Goal: Task Accomplishment & Management: Manage account settings

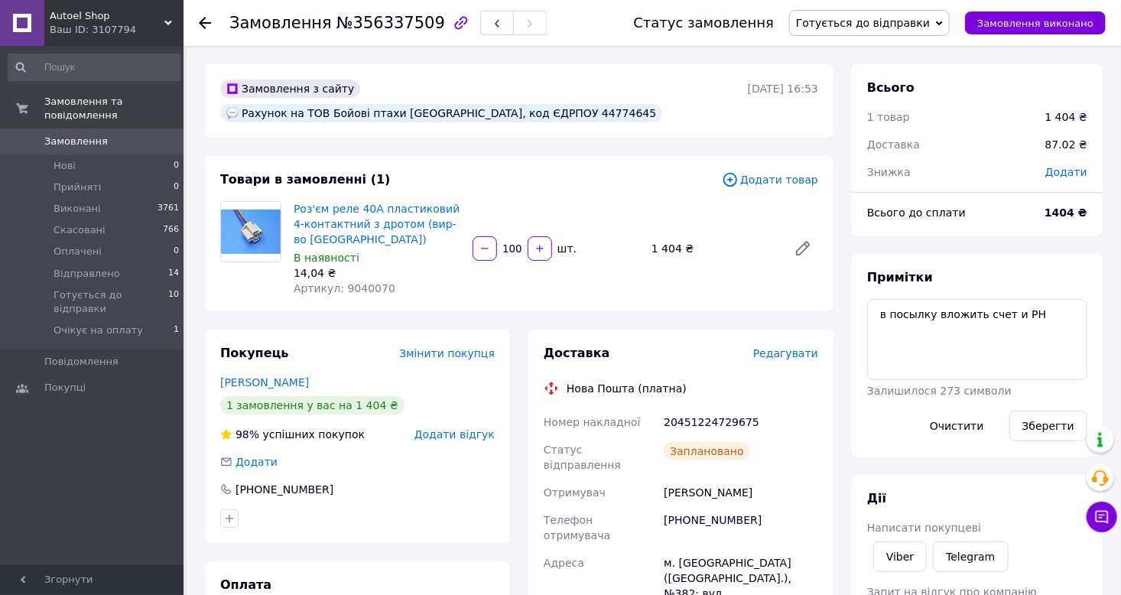
click at [867, 25] on span "Готується до відправки" at bounding box center [863, 23] width 134 height 12
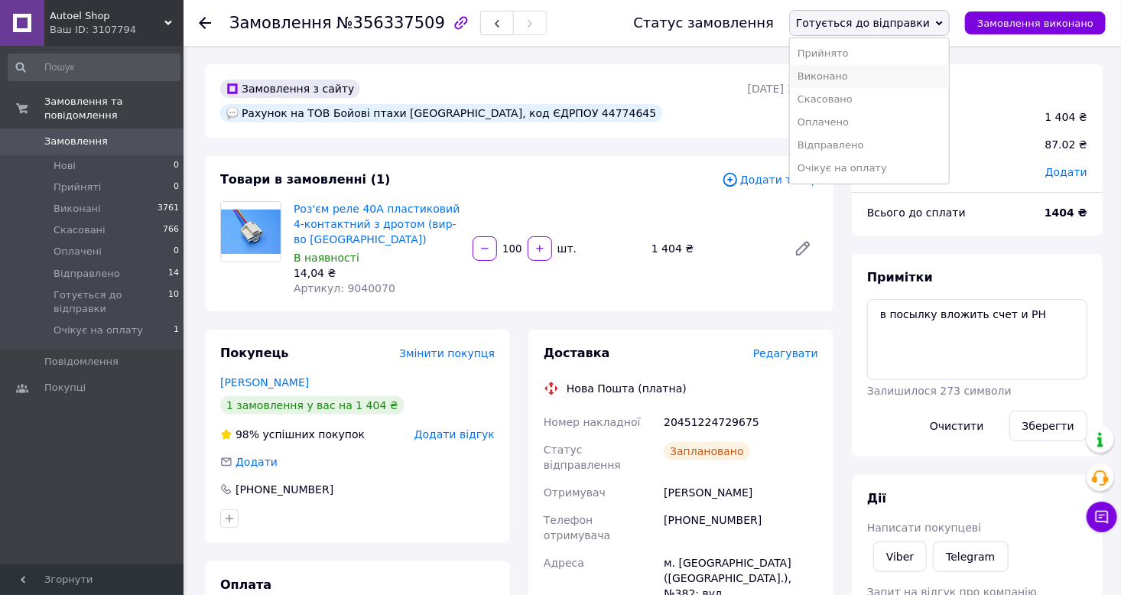
click at [861, 77] on li "Виконано" at bounding box center [869, 76] width 159 height 23
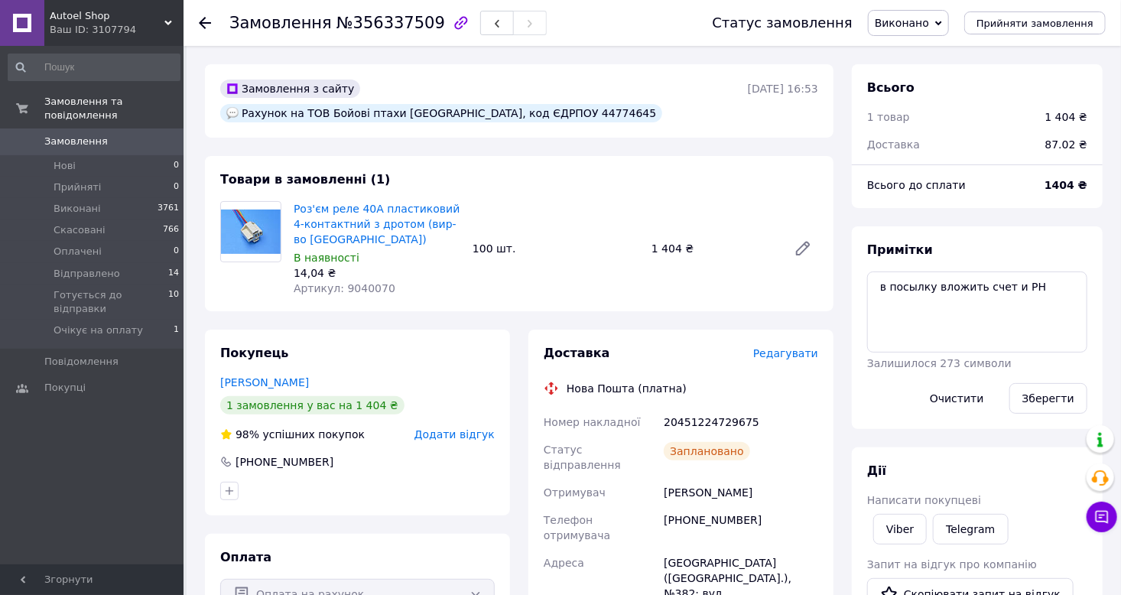
click at [392, 22] on span "№356337509" at bounding box center [391, 23] width 109 height 18
click at [900, 535] on link "Viber" at bounding box center [901, 529] width 54 height 31
copy span "356337509"
click at [705, 408] on div "20451224729675" at bounding box center [741, 422] width 161 height 28
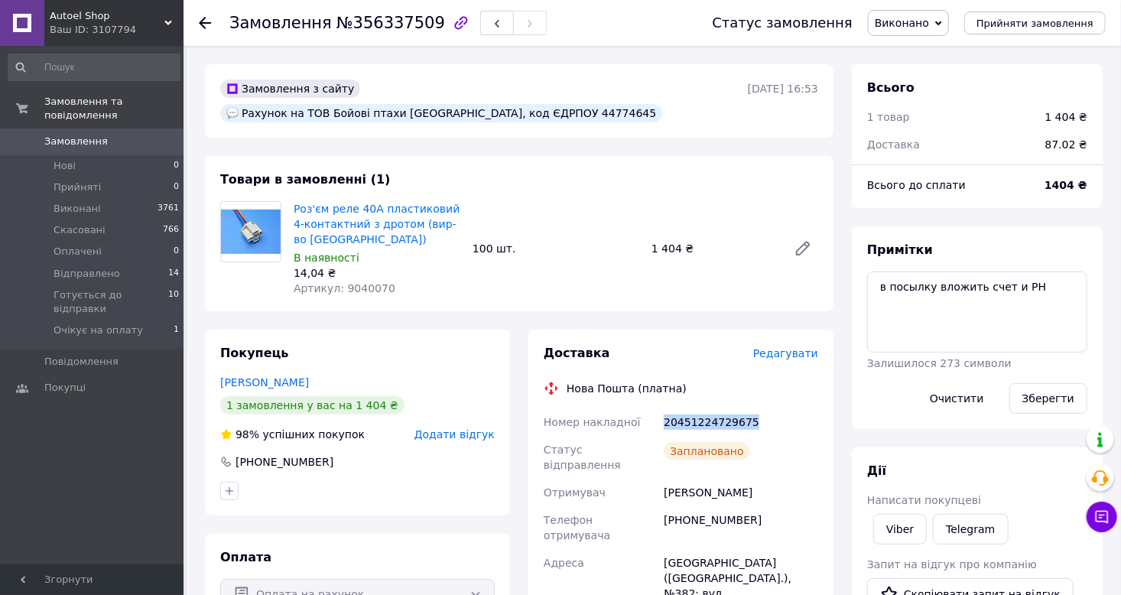
click at [705, 408] on div "20451224729675" at bounding box center [741, 422] width 161 height 28
copy div "20451224729675"
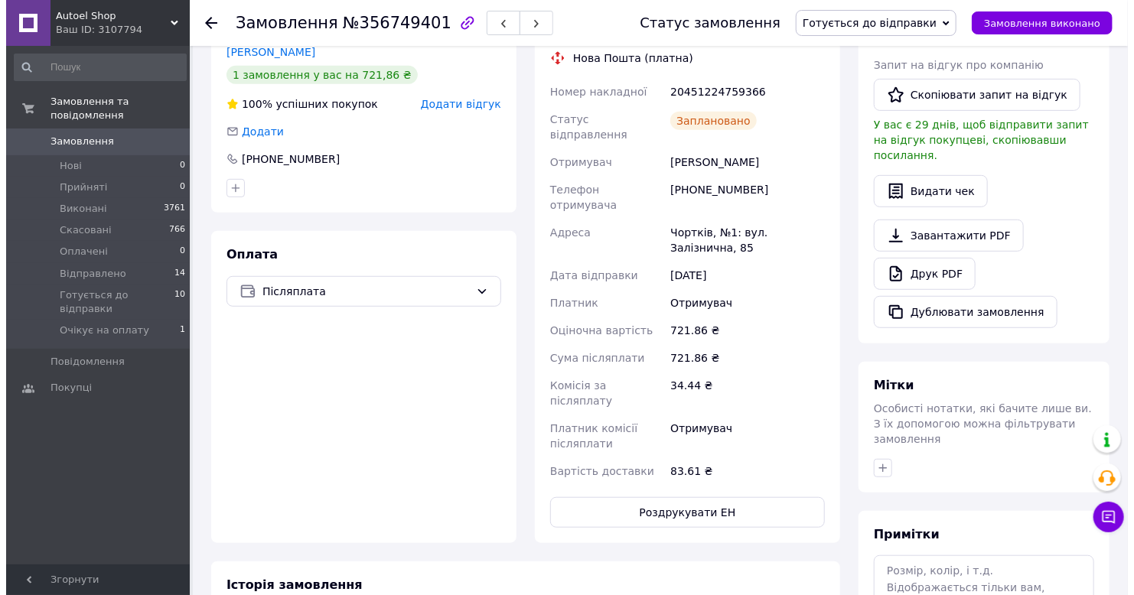
scroll to position [229, 0]
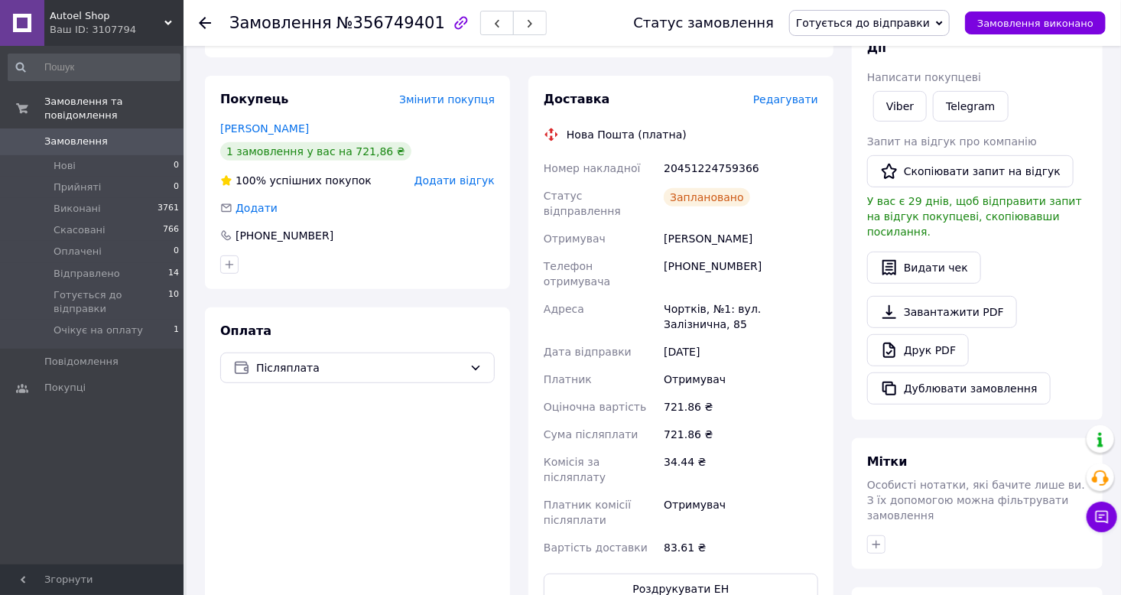
click at [909, 23] on span "Готується до відправки" at bounding box center [863, 23] width 134 height 12
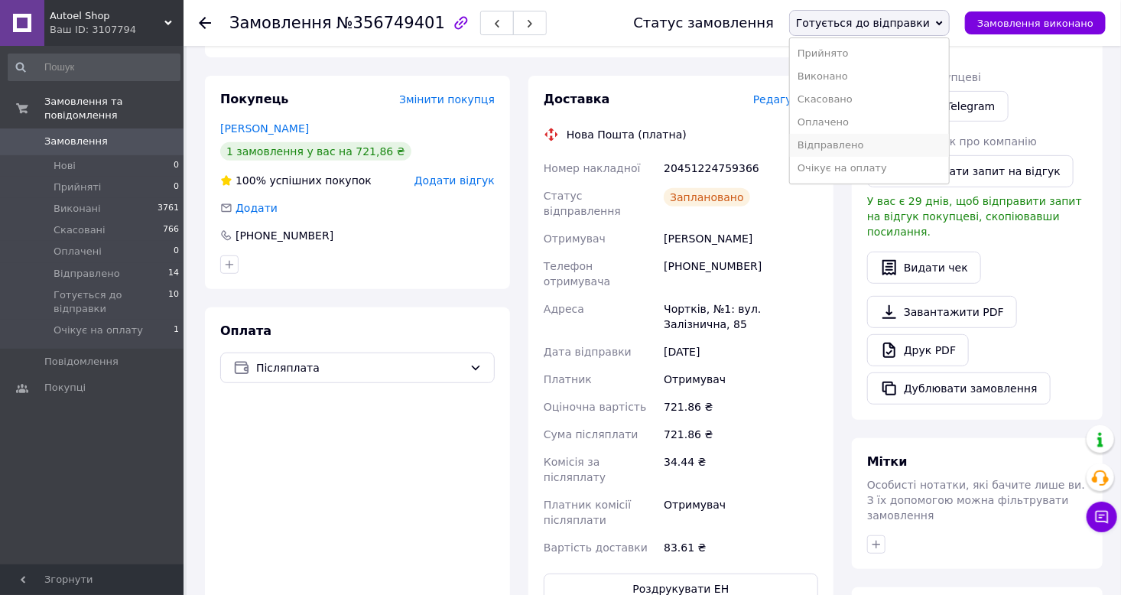
click at [866, 154] on li "Відправлено" at bounding box center [869, 145] width 159 height 23
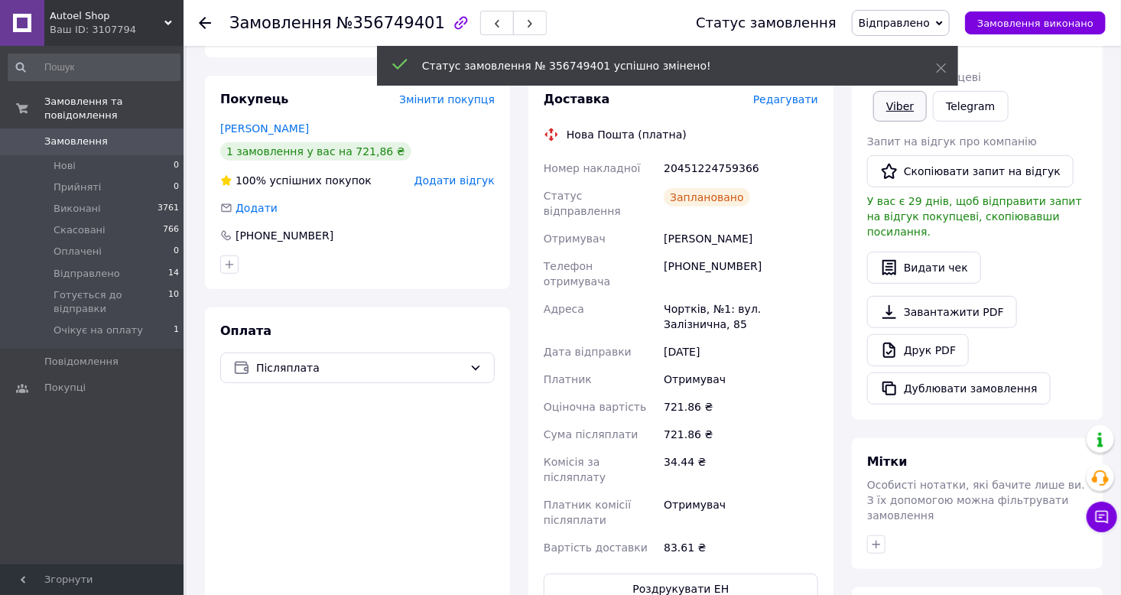
click at [893, 108] on link "Viber" at bounding box center [901, 106] width 54 height 31
click at [376, 25] on span "№356749401" at bounding box center [391, 23] width 109 height 18
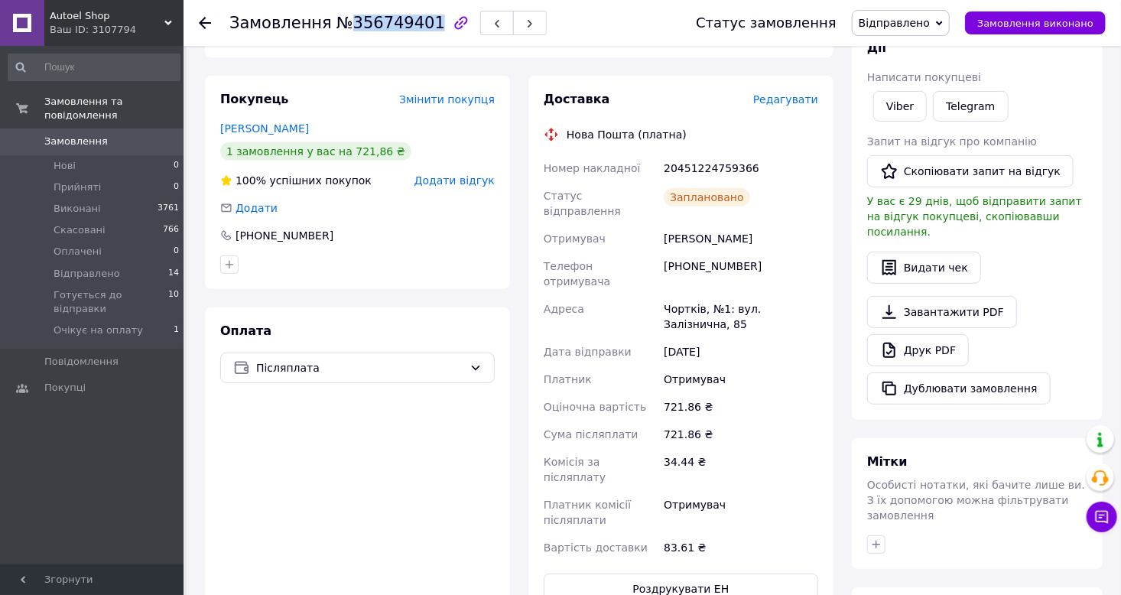
copy span "356749401"
click at [682, 155] on div "20451224759366" at bounding box center [741, 169] width 161 height 28
copy div "20451224759366"
drag, startPoint x: 766, startPoint y: 209, endPoint x: 701, endPoint y: 209, distance: 65.0
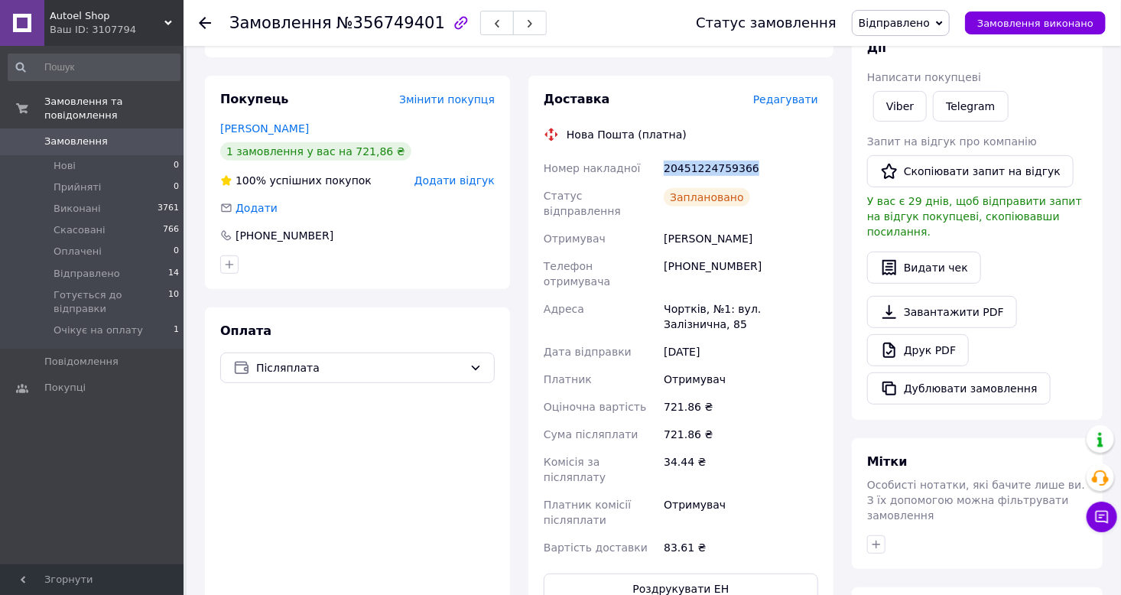
click at [701, 225] on div "Петро Шикульський" at bounding box center [741, 239] width 161 height 28
copy div "Шикульський"
click at [915, 258] on button "Видати чек" at bounding box center [924, 268] width 114 height 32
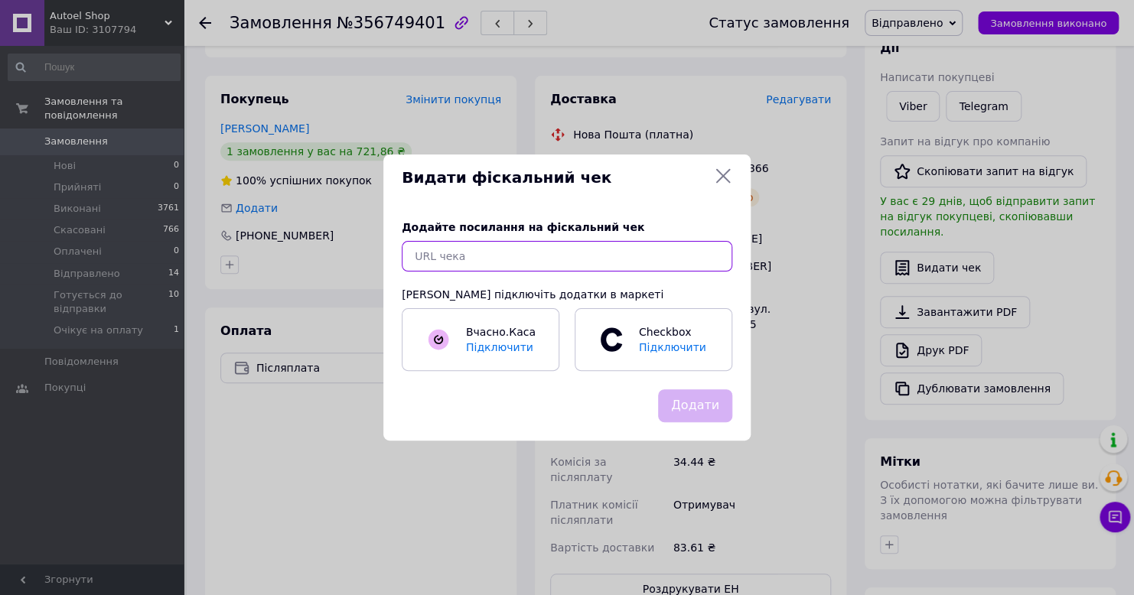
click at [477, 249] on input "text" at bounding box center [567, 256] width 330 height 31
paste input "https://cabinet.tax.gov.ua/cashregs/check?mac=null&date=20250812&time=16:25:28&…"
type input "https://cabinet.tax.gov.ua/cashregs/check?mac=null&date=20250812&time=16:25:28&…"
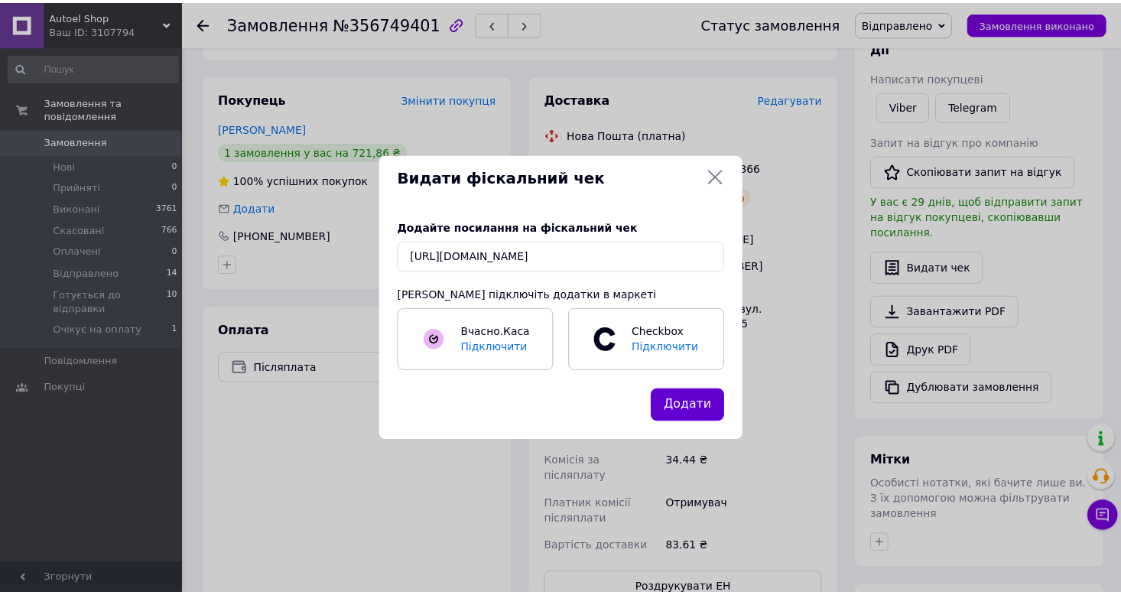
scroll to position [0, 0]
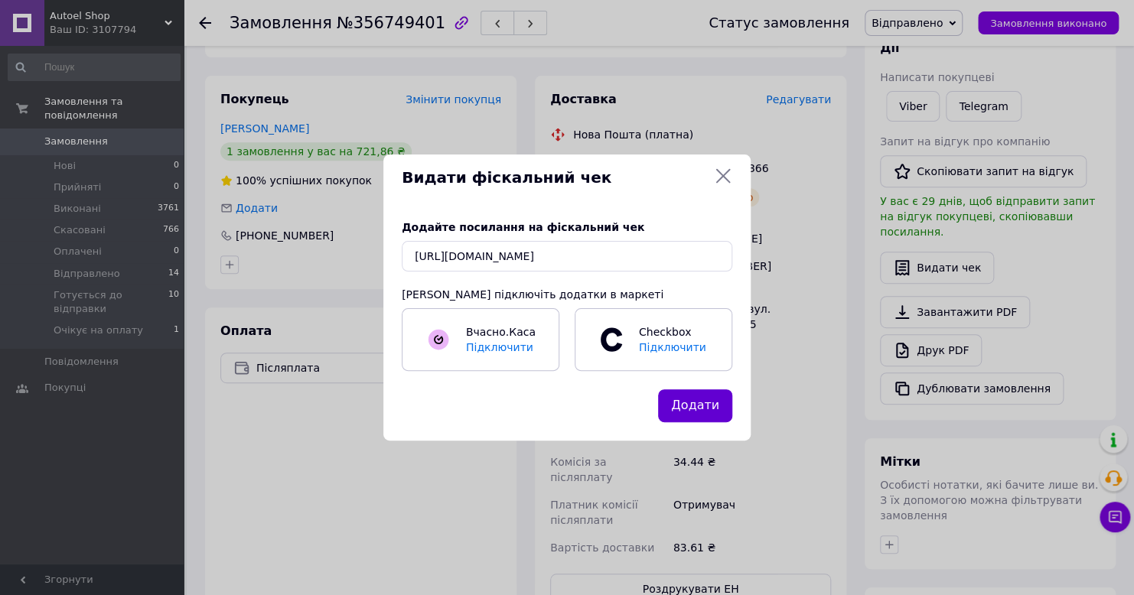
click at [701, 412] on button "Додати" at bounding box center [695, 405] width 74 height 33
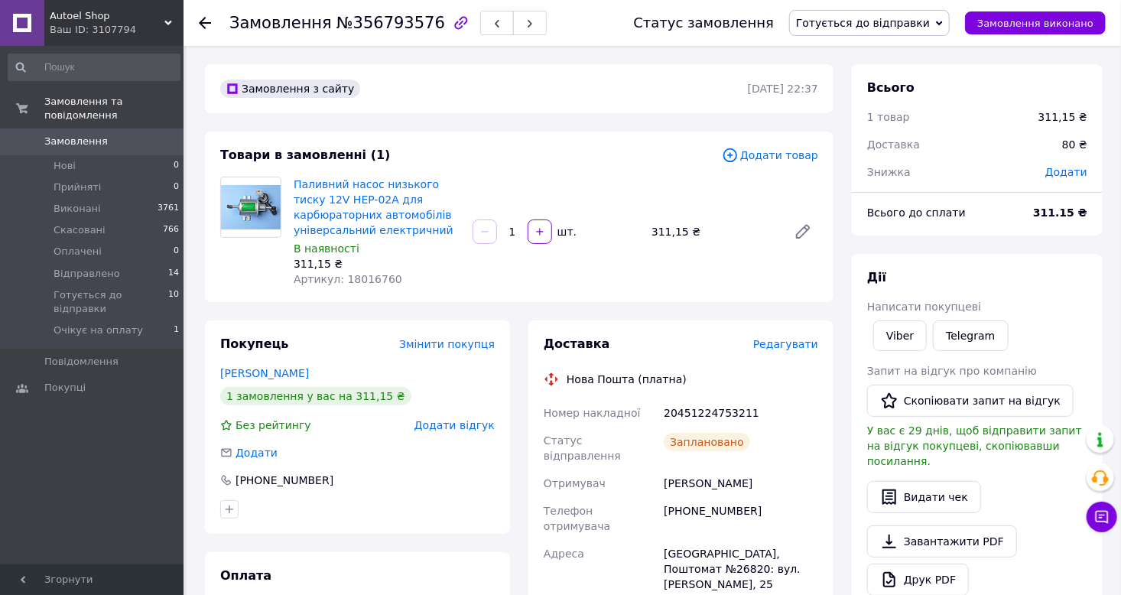
click at [909, 28] on span "Готується до відправки" at bounding box center [863, 23] width 134 height 12
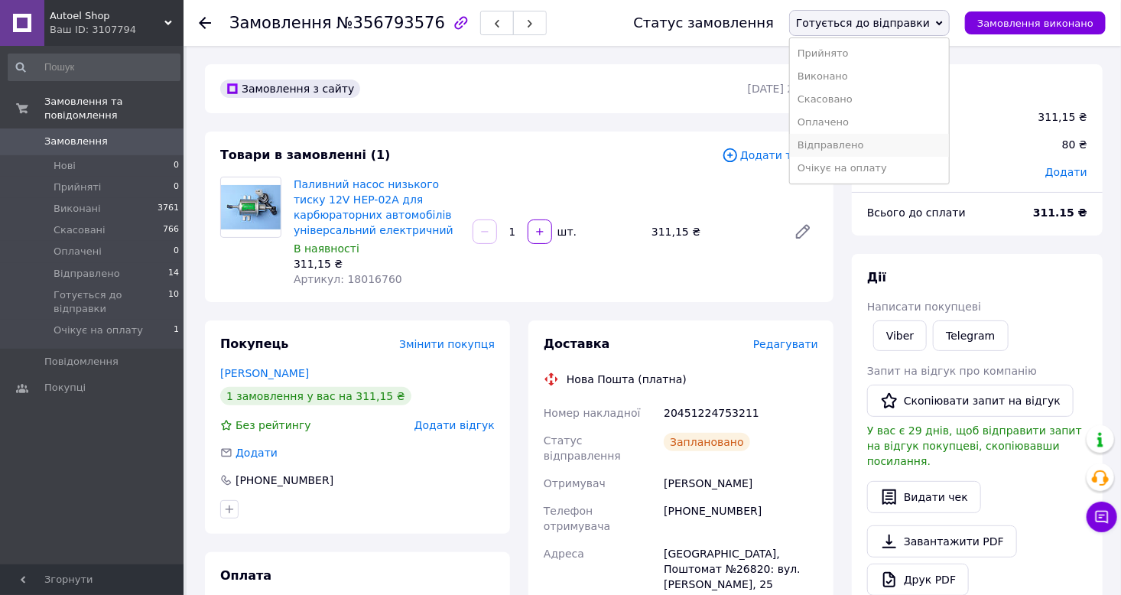
click at [857, 139] on li "Відправлено" at bounding box center [869, 145] width 159 height 23
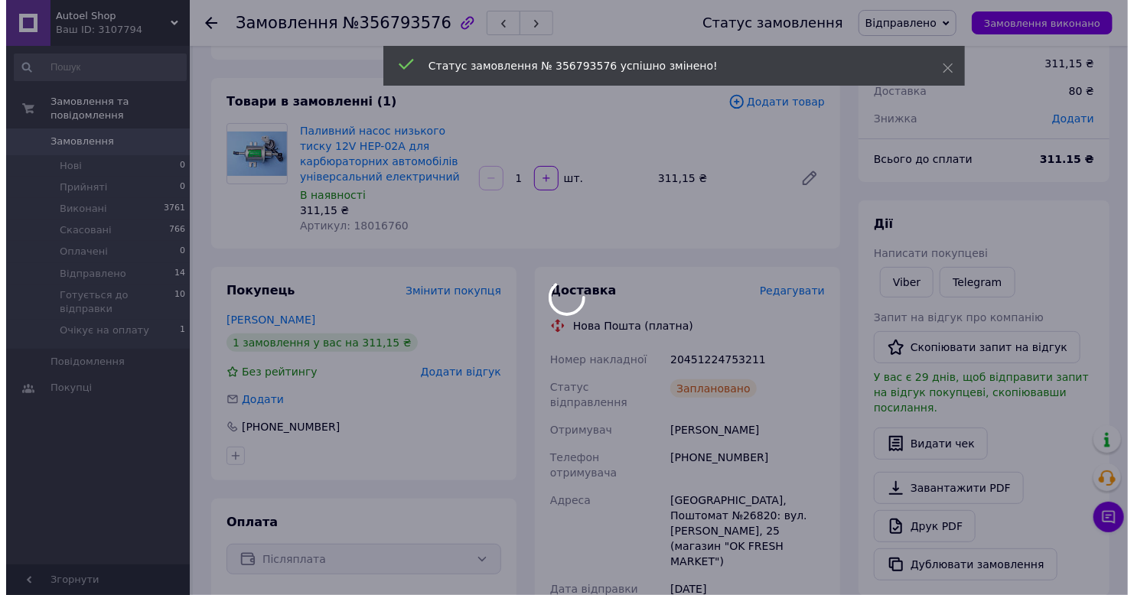
scroll to position [76, 0]
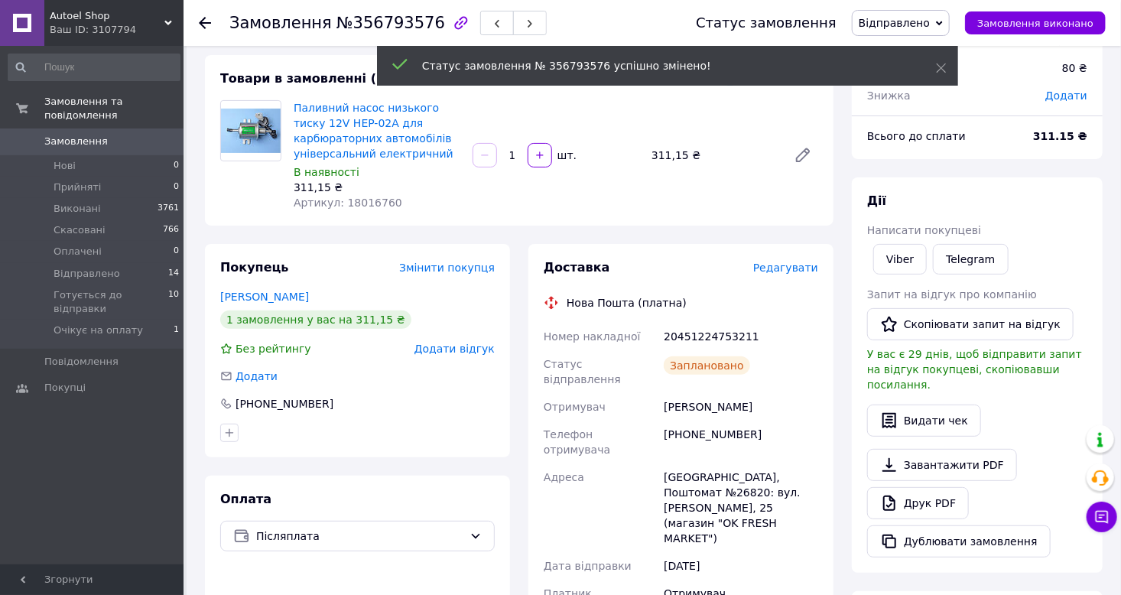
click at [395, 26] on span "№356793576" at bounding box center [391, 23] width 109 height 18
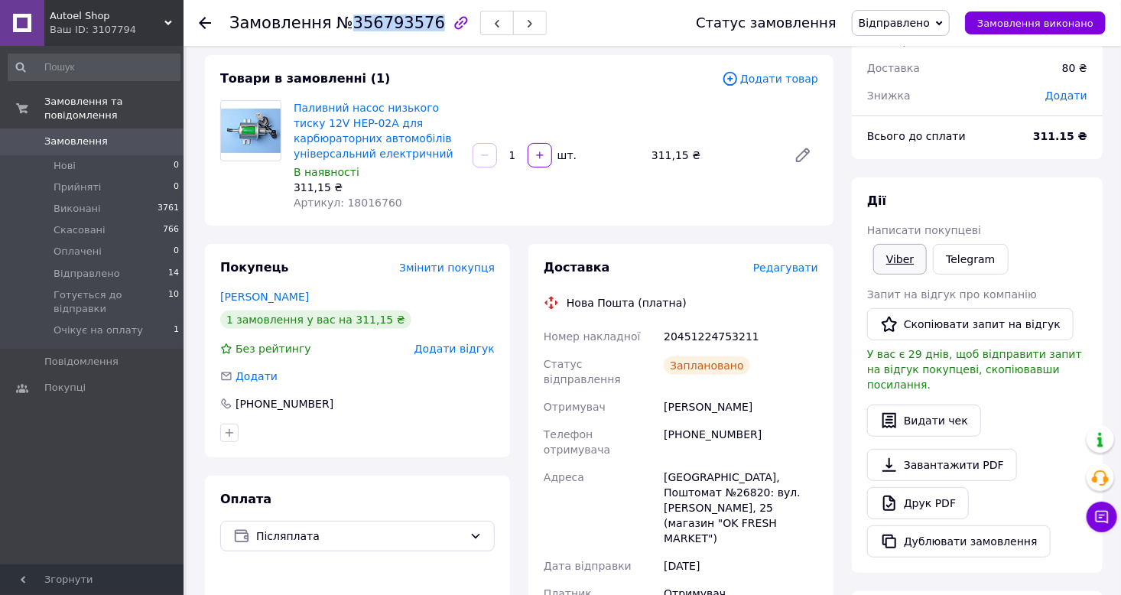
click at [903, 268] on link "Viber" at bounding box center [901, 259] width 54 height 31
copy span "356793576"
click at [711, 336] on div "20451224753211" at bounding box center [741, 337] width 161 height 28
copy div "20451224753211"
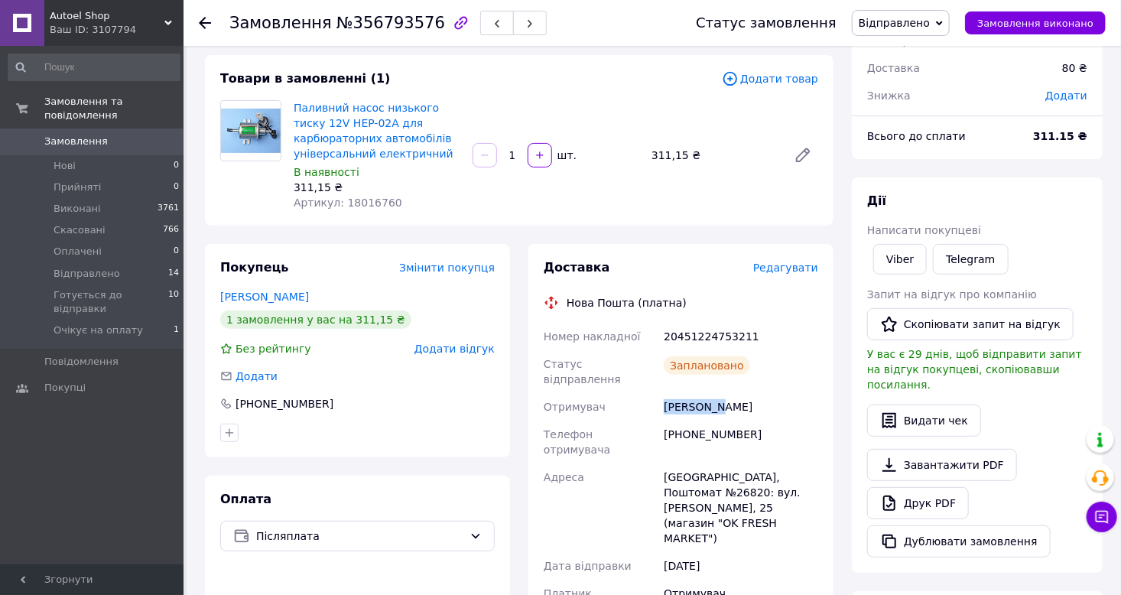
drag, startPoint x: 718, startPoint y: 398, endPoint x: 664, endPoint y: 395, distance: 54.4
click at [664, 395] on div "Романенко Алексей" at bounding box center [741, 407] width 161 height 28
copy div "Романенко"
click at [935, 405] on button "Видати чек" at bounding box center [924, 421] width 114 height 32
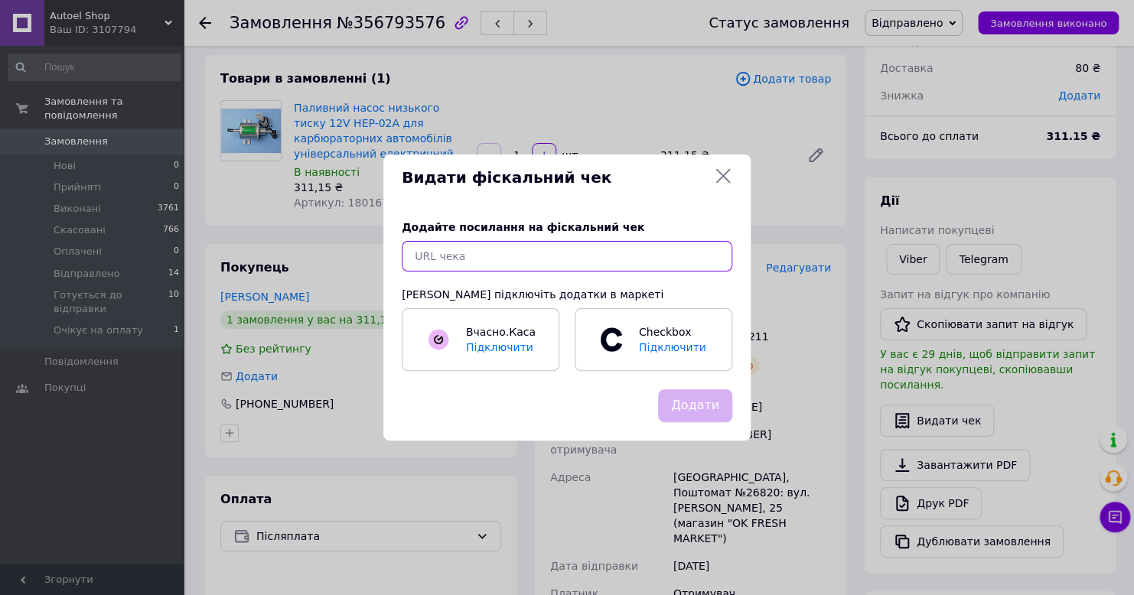
click at [466, 255] on input "text" at bounding box center [567, 256] width 330 height 31
paste input "https://cabinet.tax.gov.ua/cashregs/check?mac=null&date=20250812&time=16:28:13&…"
type input "https://cabinet.tax.gov.ua/cashregs/check?mac=null&date=20250812&time=16:28:13&…"
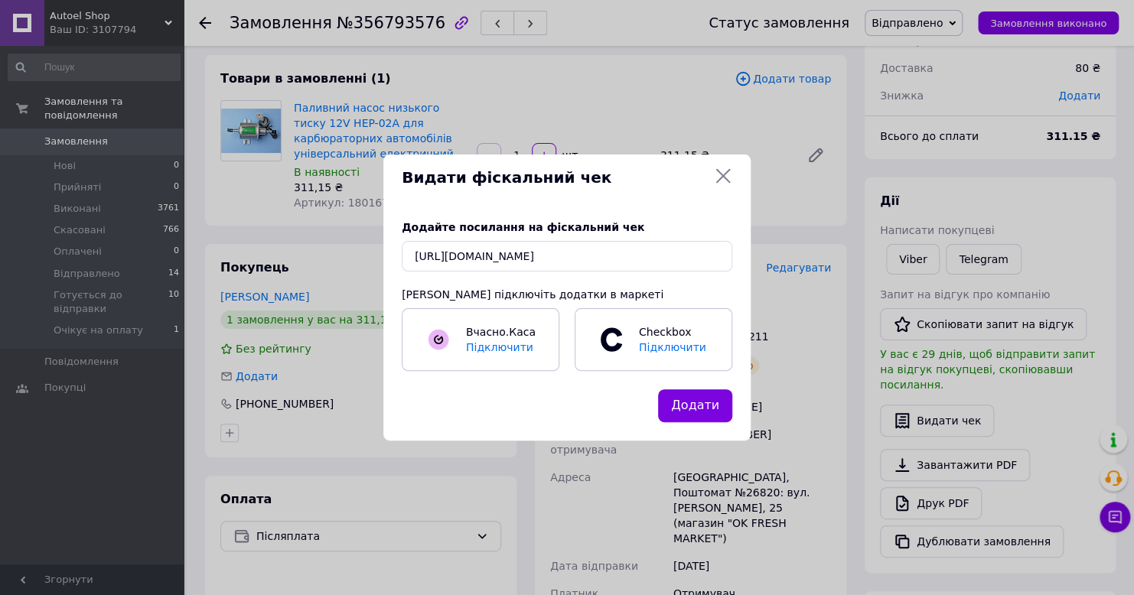
click at [683, 392] on button "Додати" at bounding box center [695, 405] width 74 height 33
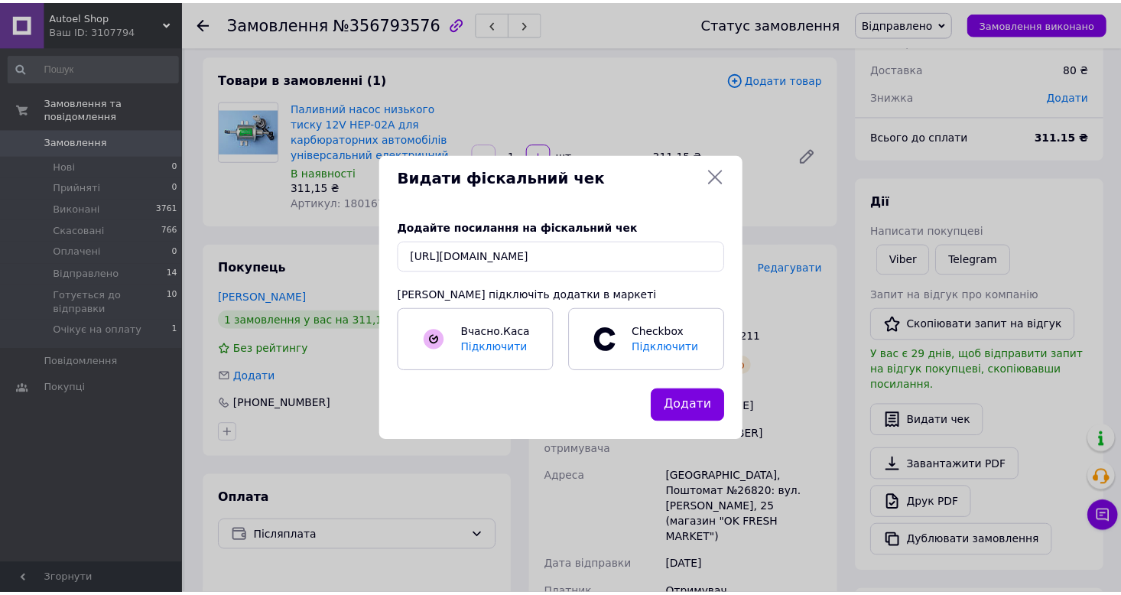
scroll to position [0, 0]
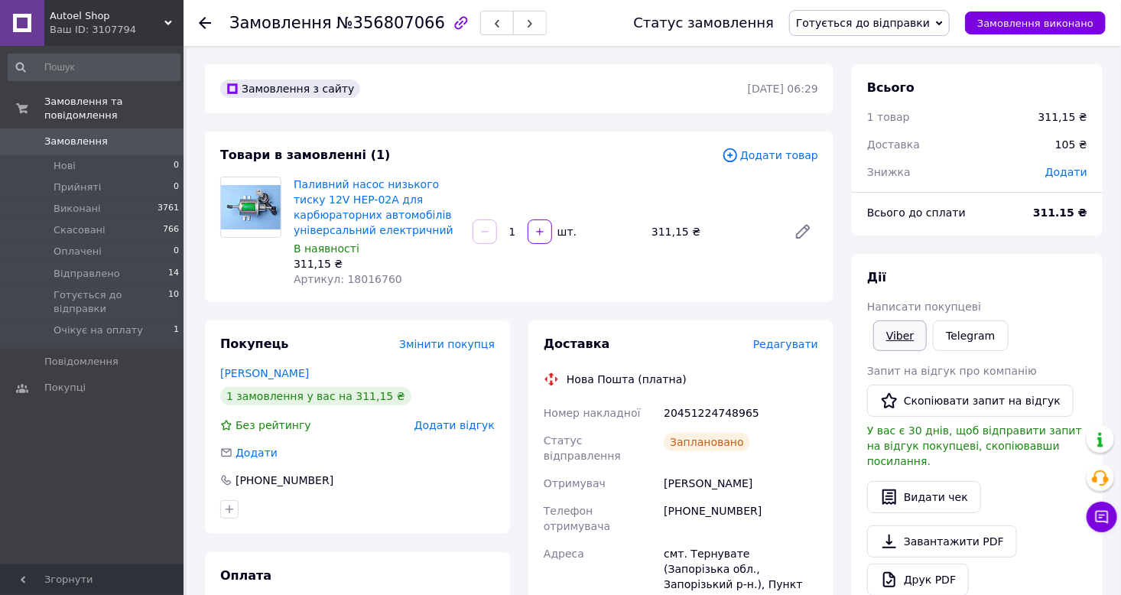
click at [900, 340] on link "Viber" at bounding box center [901, 336] width 54 height 31
click at [379, 20] on span "№356807066" at bounding box center [391, 23] width 109 height 18
copy span "356807066"
click at [693, 413] on div "20451224748965" at bounding box center [741, 413] width 161 height 28
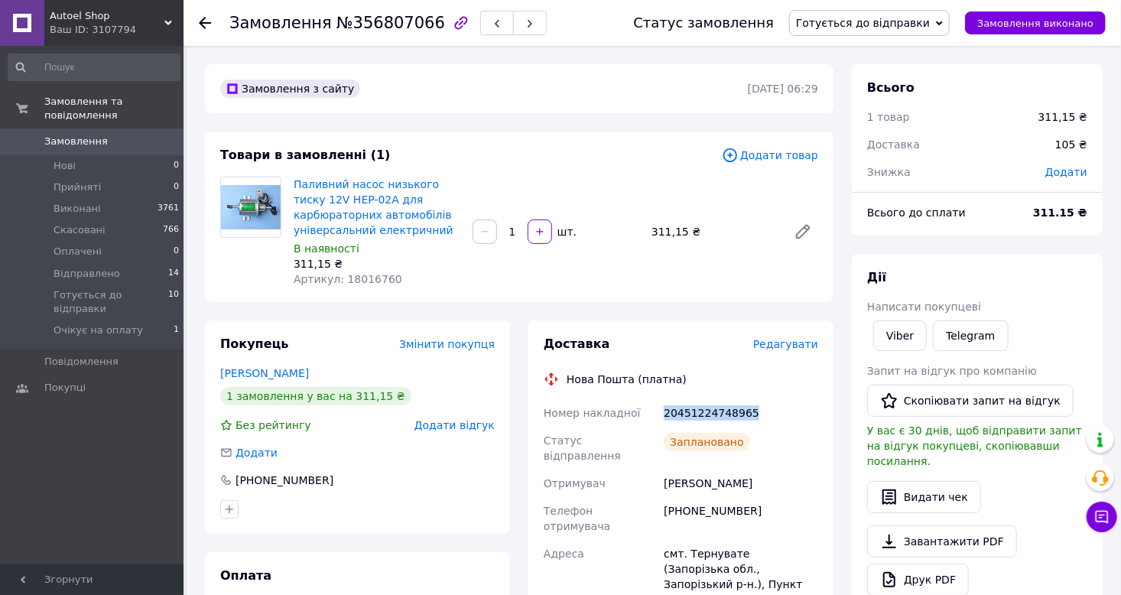
click at [693, 413] on div "20451224748965" at bounding box center [741, 413] width 161 height 28
copy div "20451224748965"
drag, startPoint x: 700, startPoint y: 472, endPoint x: 667, endPoint y: 477, distance: 33.3
click at [667, 477] on div "[PERSON_NAME]" at bounding box center [741, 484] width 161 height 28
copy div "[PERSON_NAME]"
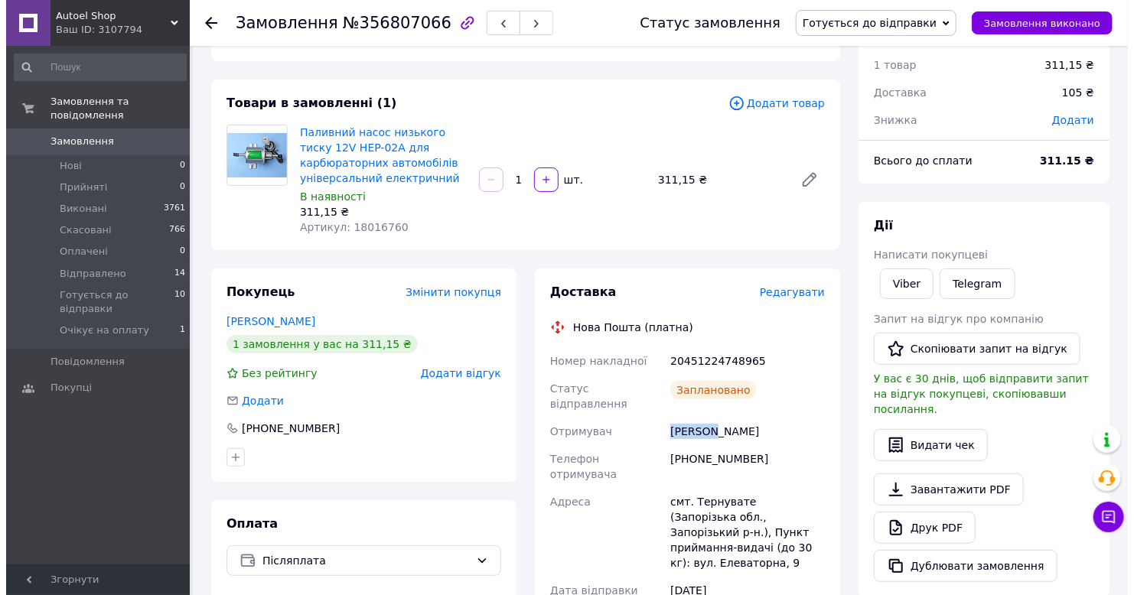
scroll to position [76, 0]
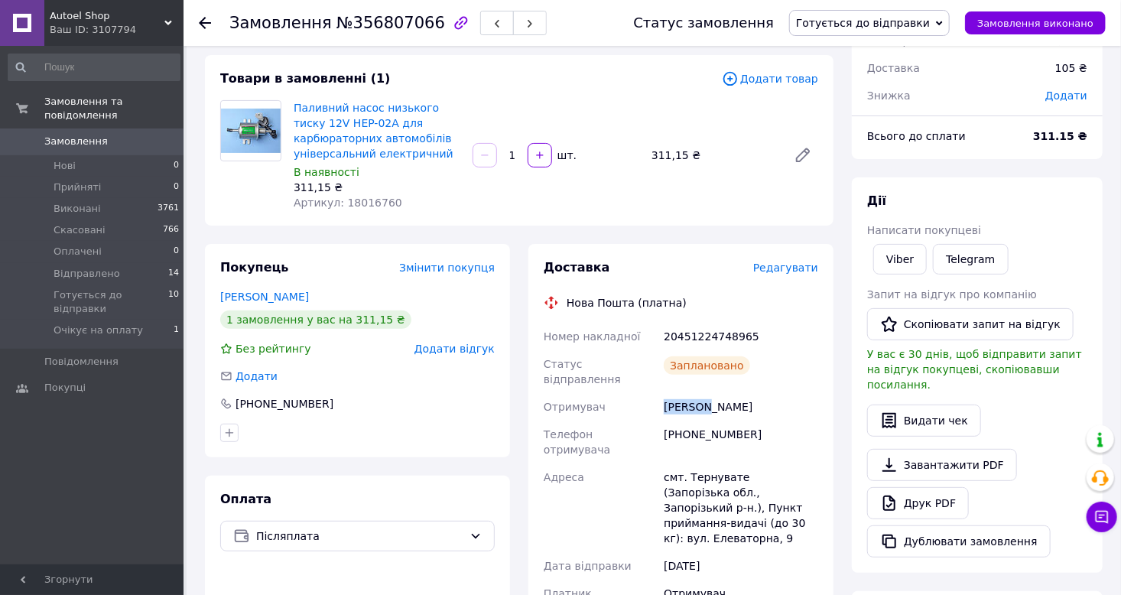
click at [874, 22] on span "Готується до відправки" at bounding box center [863, 23] width 134 height 12
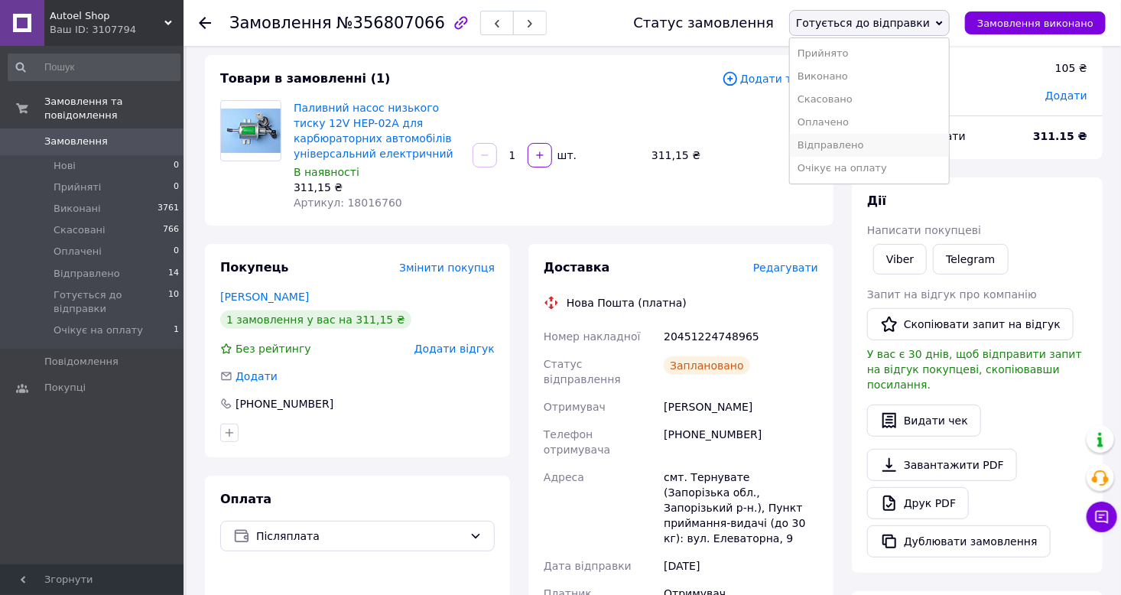
click at [871, 143] on li "Відправлено" at bounding box center [869, 145] width 159 height 23
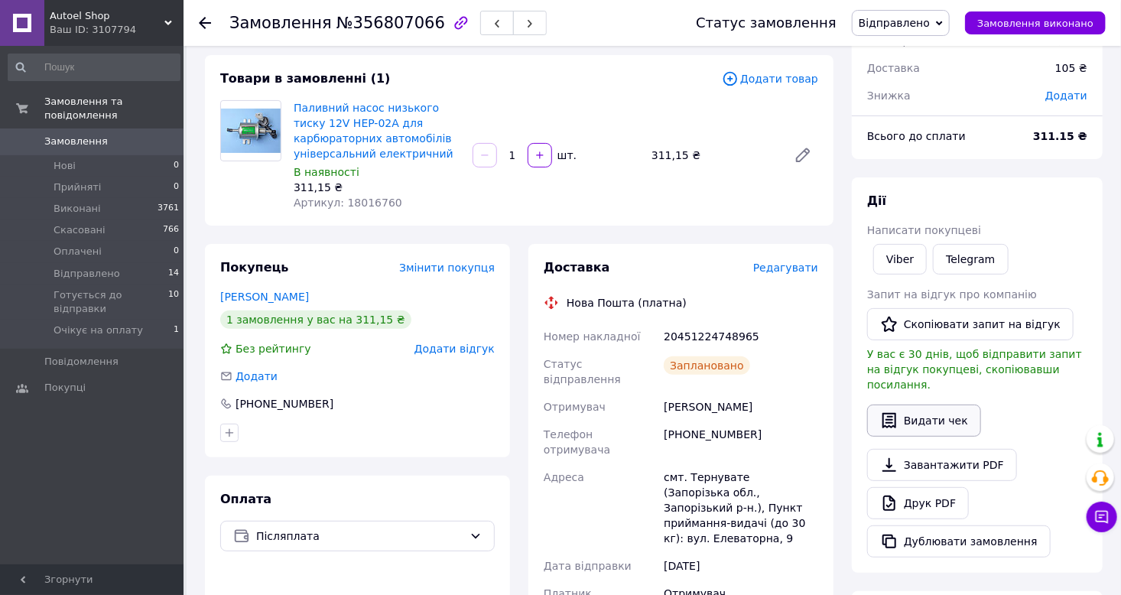
click at [929, 415] on button "Видати чек" at bounding box center [924, 421] width 114 height 32
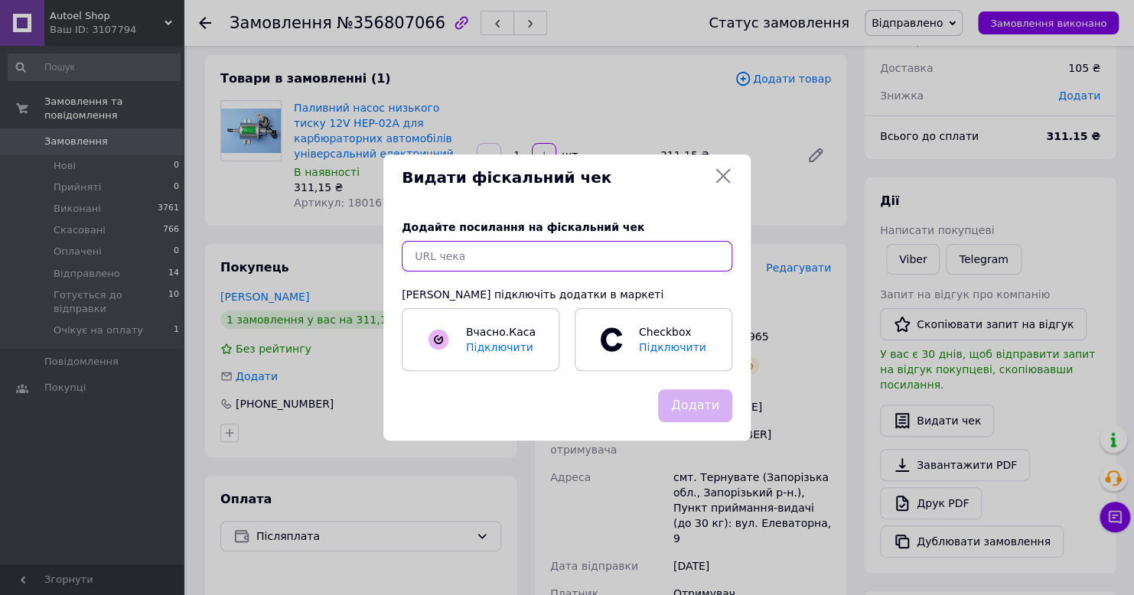
click at [470, 259] on input "text" at bounding box center [567, 256] width 330 height 31
paste input "https://cabinet.tax.gov.ua/cashregs/check?mac=null&date=20250812&time=16:29:31&…"
type input "https://cabinet.tax.gov.ua/cashregs/check?mac=null&date=20250812&time=16:29:31&…"
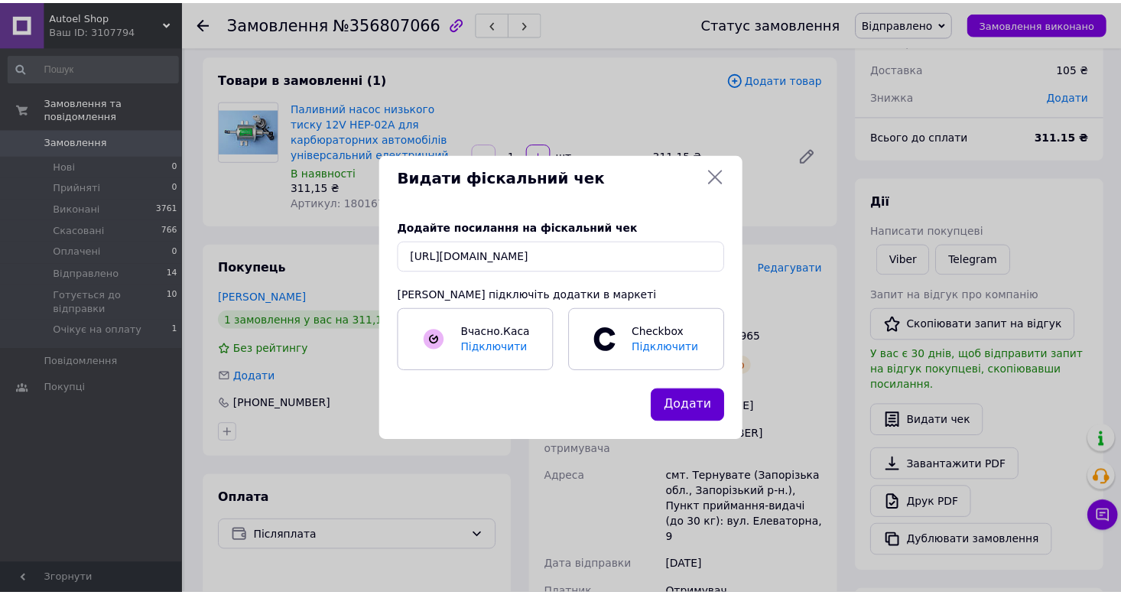
scroll to position [0, 0]
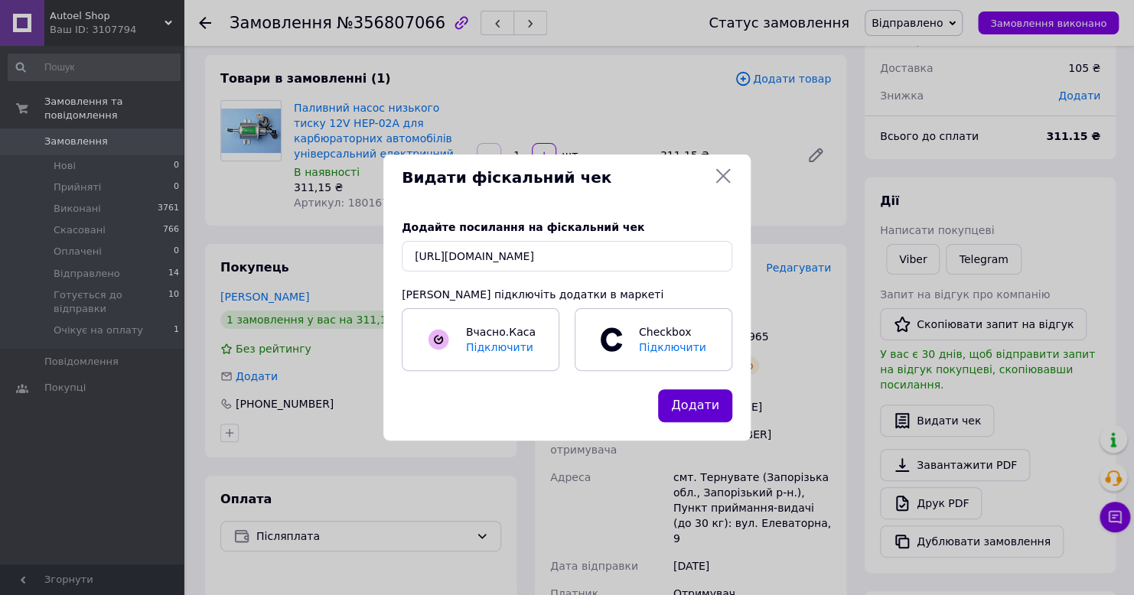
click at [702, 401] on button "Додати" at bounding box center [695, 405] width 74 height 33
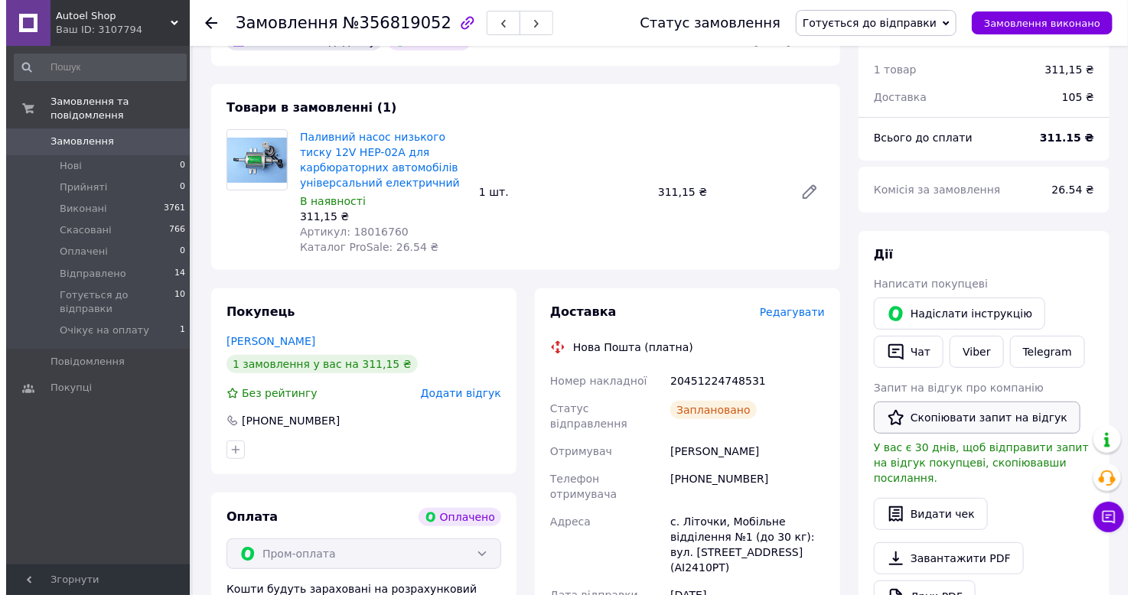
scroll to position [153, 0]
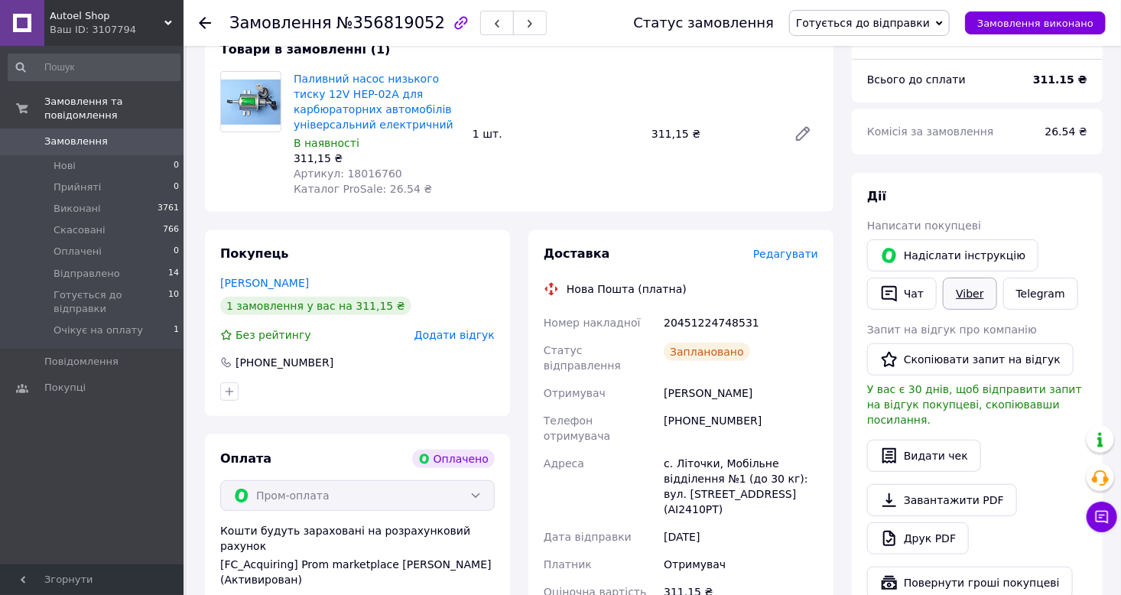
click at [968, 293] on link "Viber" at bounding box center [970, 294] width 54 height 32
click at [389, 25] on span "№356819052" at bounding box center [391, 23] width 109 height 18
copy span "356819052"
click at [707, 323] on div "20451224748531" at bounding box center [741, 323] width 161 height 28
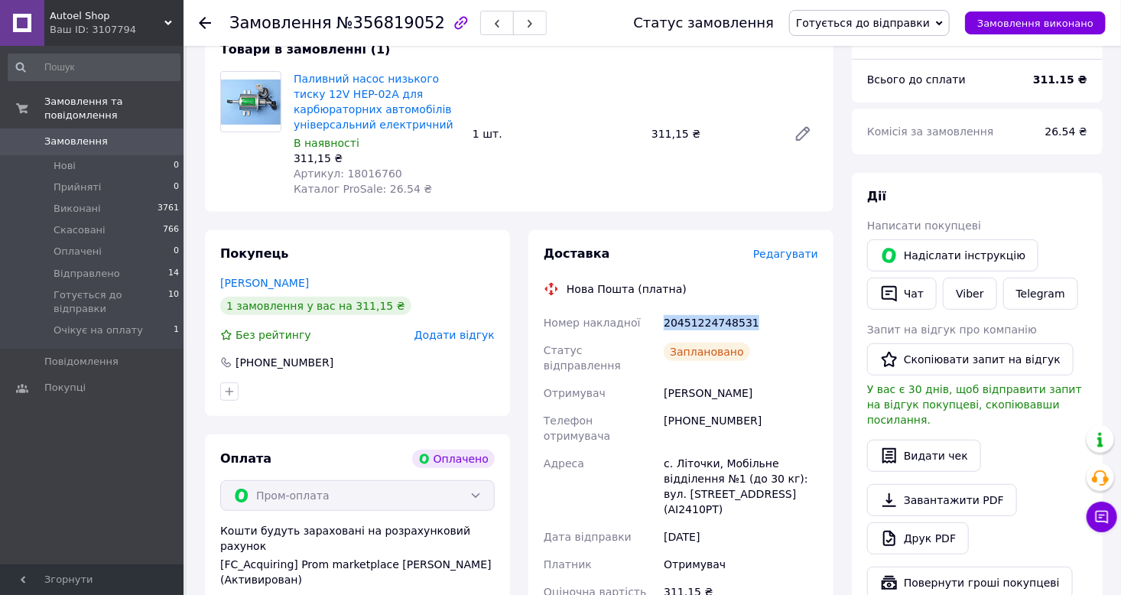
click at [707, 323] on div "20451224748531" at bounding box center [741, 323] width 161 height 28
copy div "20451224748531"
drag, startPoint x: 710, startPoint y: 380, endPoint x: 665, endPoint y: 382, distance: 44.4
click at [665, 382] on div "[PERSON_NAME]" at bounding box center [741, 393] width 161 height 28
copy div "[PERSON_NAME]"
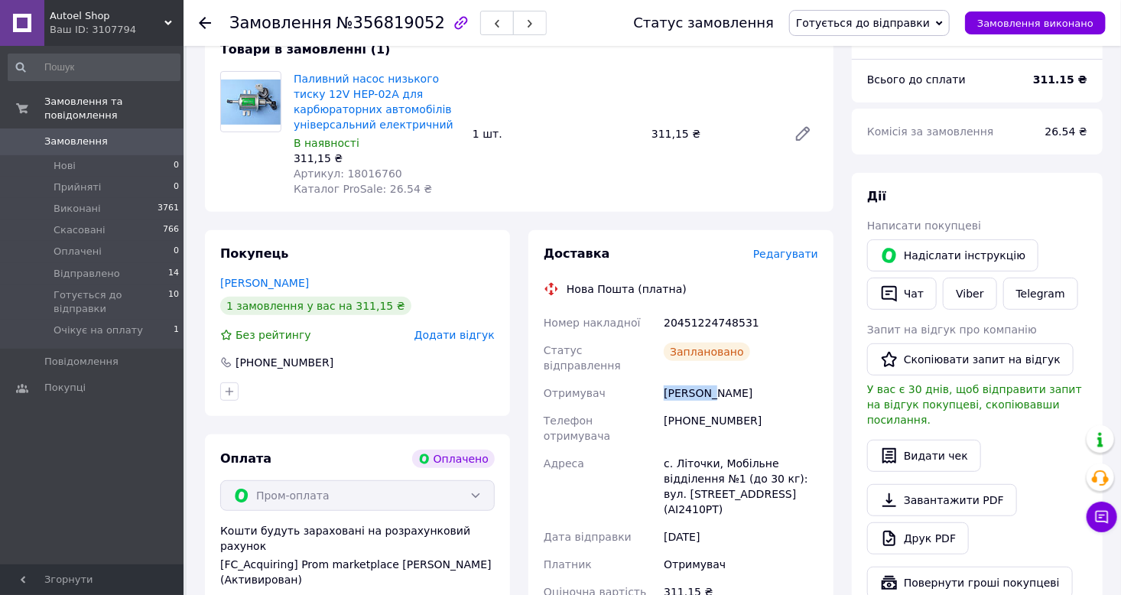
click at [930, 19] on span "Готується до відправки" at bounding box center [863, 23] width 134 height 12
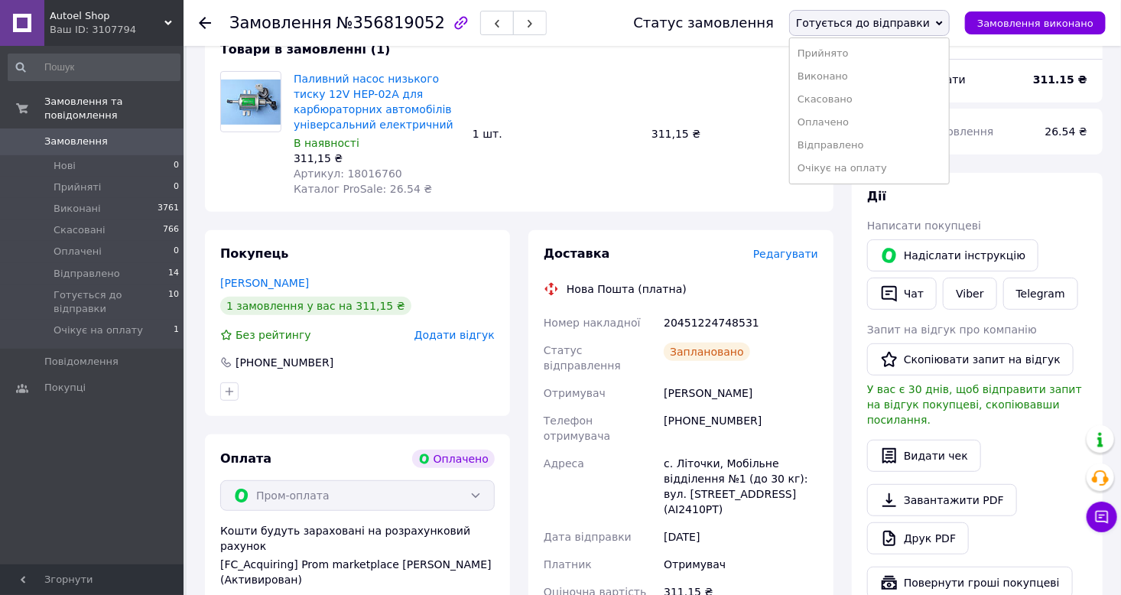
click at [877, 142] on li "Відправлено" at bounding box center [869, 145] width 159 height 23
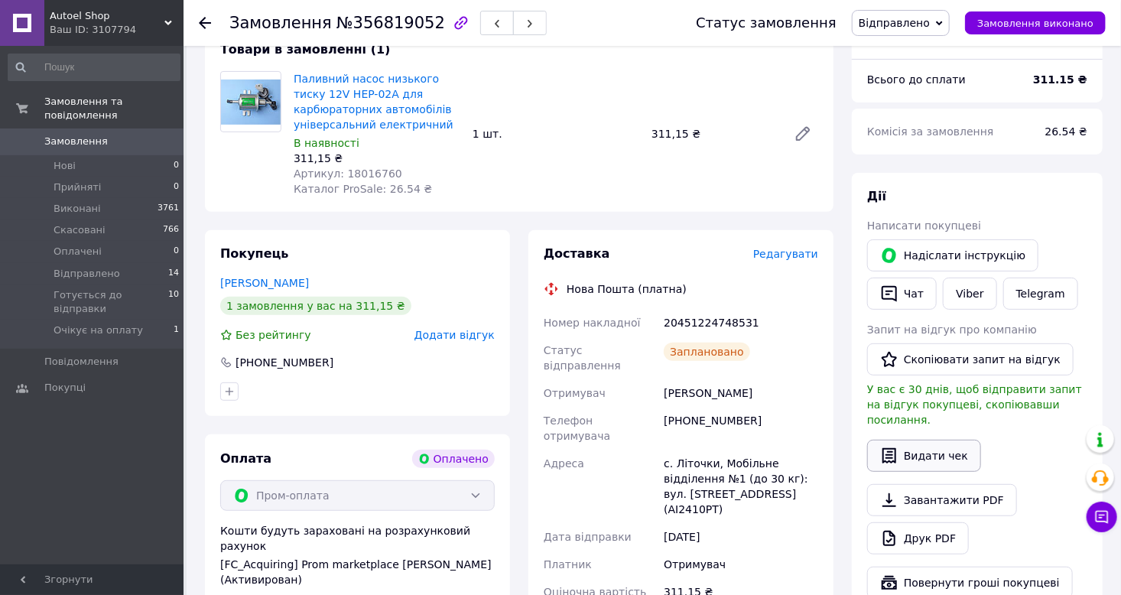
click at [938, 447] on button "Видати чек" at bounding box center [924, 456] width 114 height 32
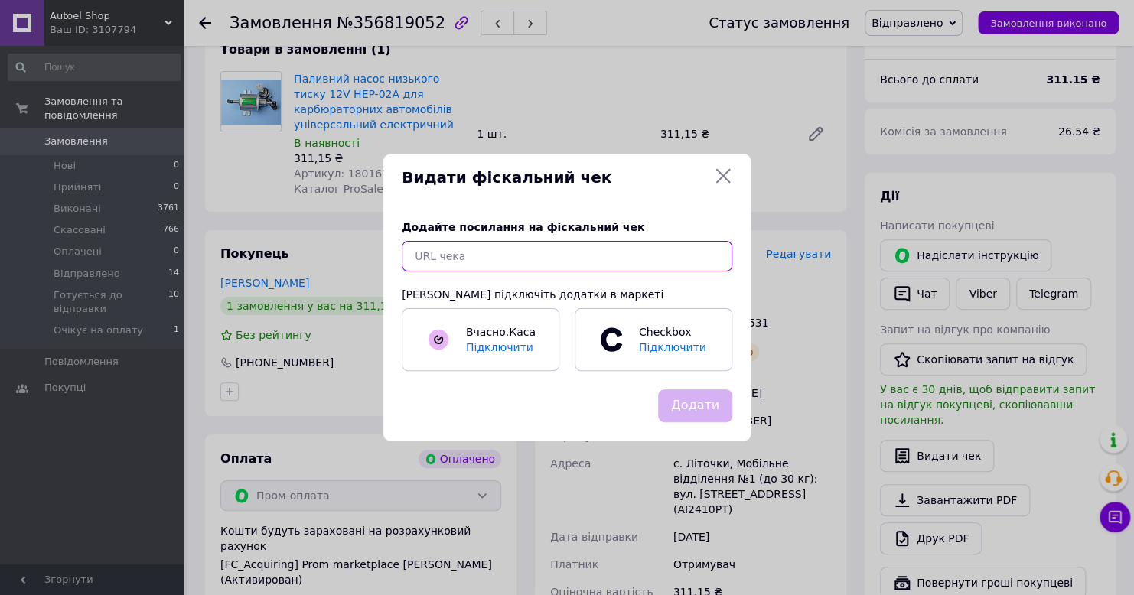
click at [598, 254] on input "text" at bounding box center [567, 256] width 330 height 31
paste input "https://cabinet.tax.gov.ua/cashregs/check?mac=null&date=20250812&time=16:32:06&…"
type input "https://cabinet.tax.gov.ua/cashregs/check?mac=null&date=20250812&time=16:32:06&…"
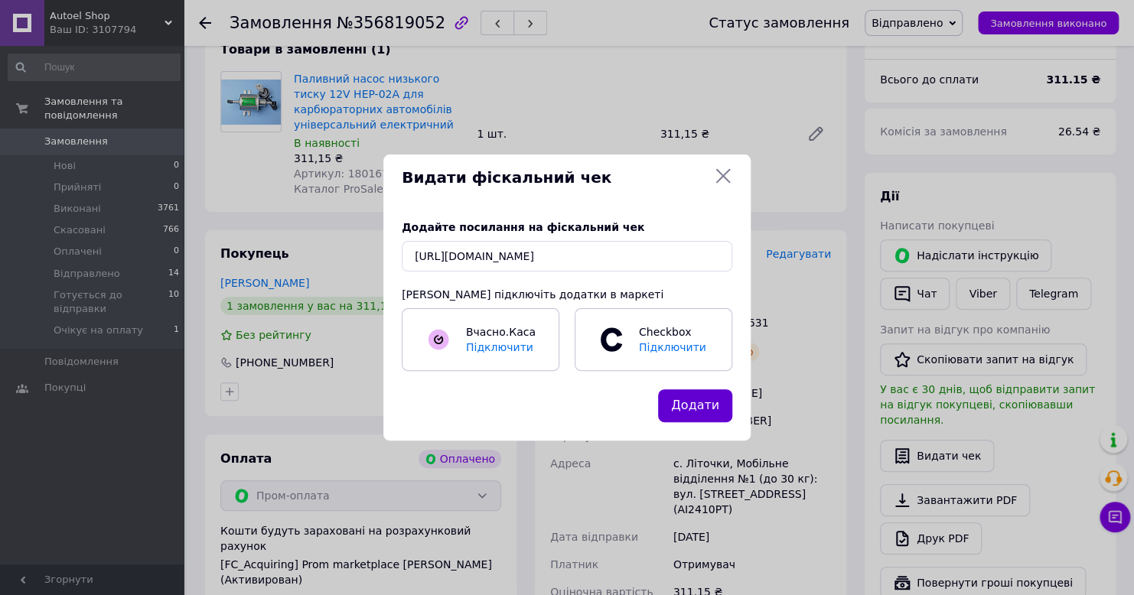
click at [690, 410] on button "Додати" at bounding box center [695, 405] width 74 height 33
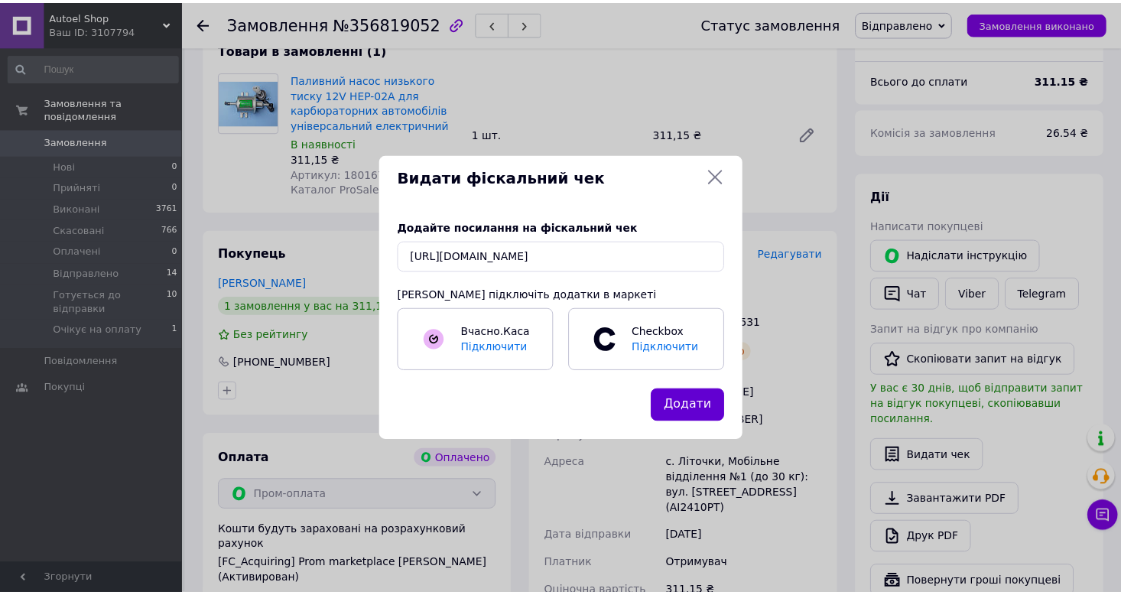
scroll to position [0, 0]
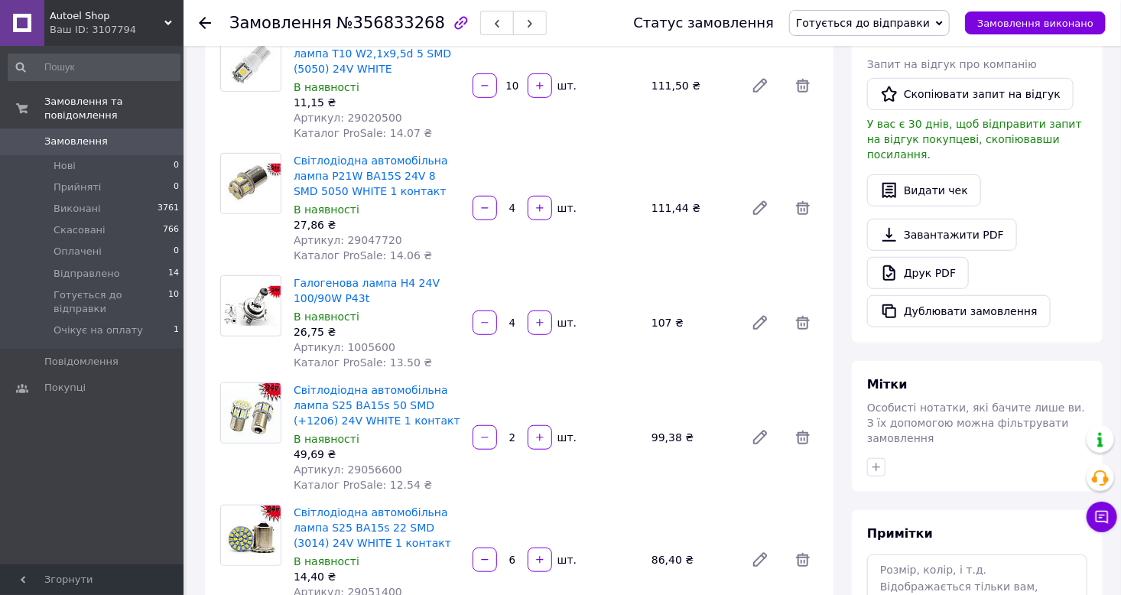
scroll to position [229, 0]
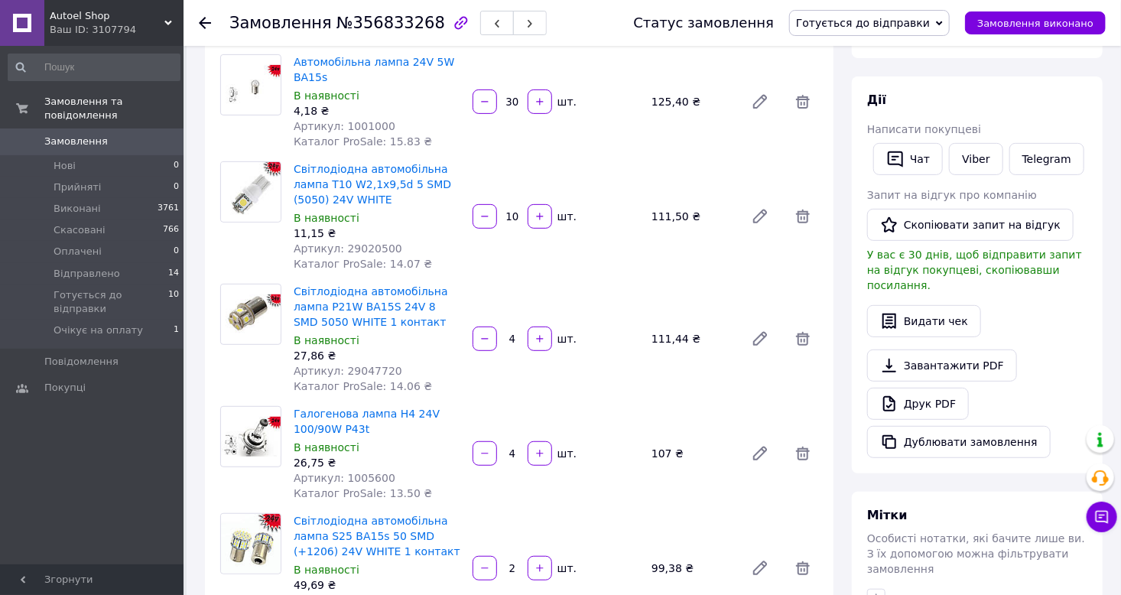
click at [389, 24] on span "№356833268" at bounding box center [391, 23] width 109 height 18
click at [978, 167] on link "Viber" at bounding box center [976, 159] width 54 height 32
copy span "356833268"
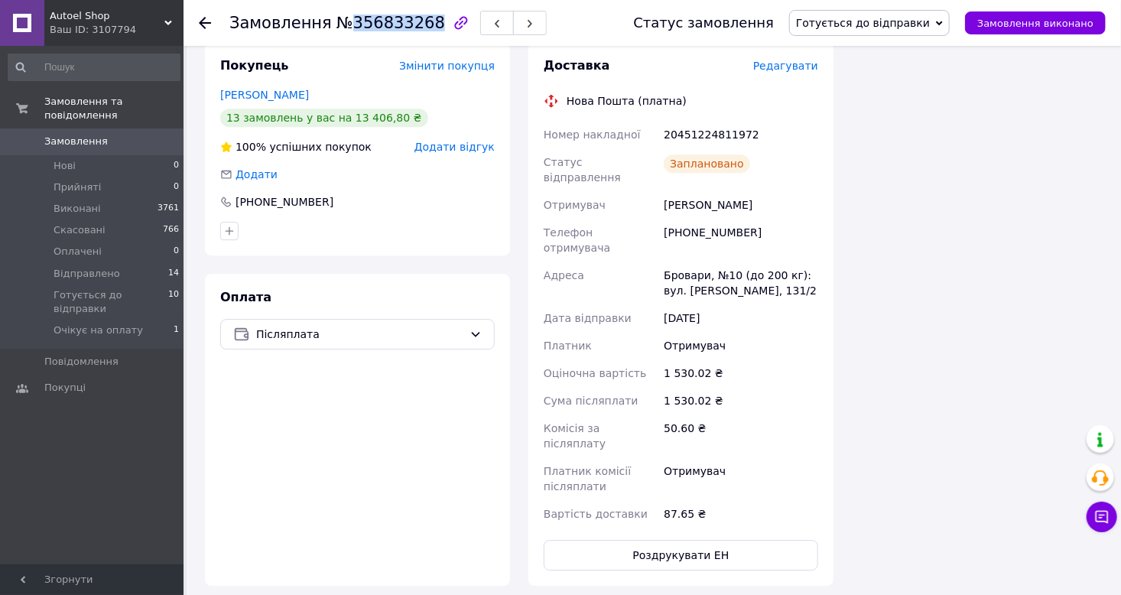
scroll to position [1912, 0]
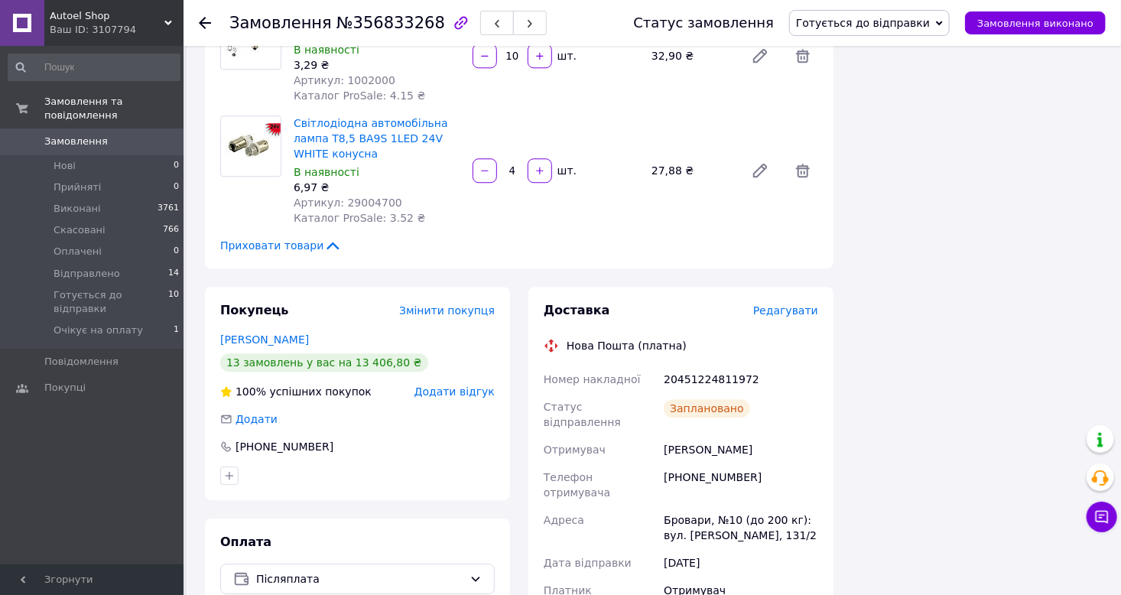
click at [717, 366] on div "20451224811972" at bounding box center [741, 380] width 161 height 28
copy div "20451224811972"
drag, startPoint x: 714, startPoint y: 424, endPoint x: 664, endPoint y: 427, distance: 49.8
click at [664, 436] on div "Бакальчук Александр" at bounding box center [741, 450] width 161 height 28
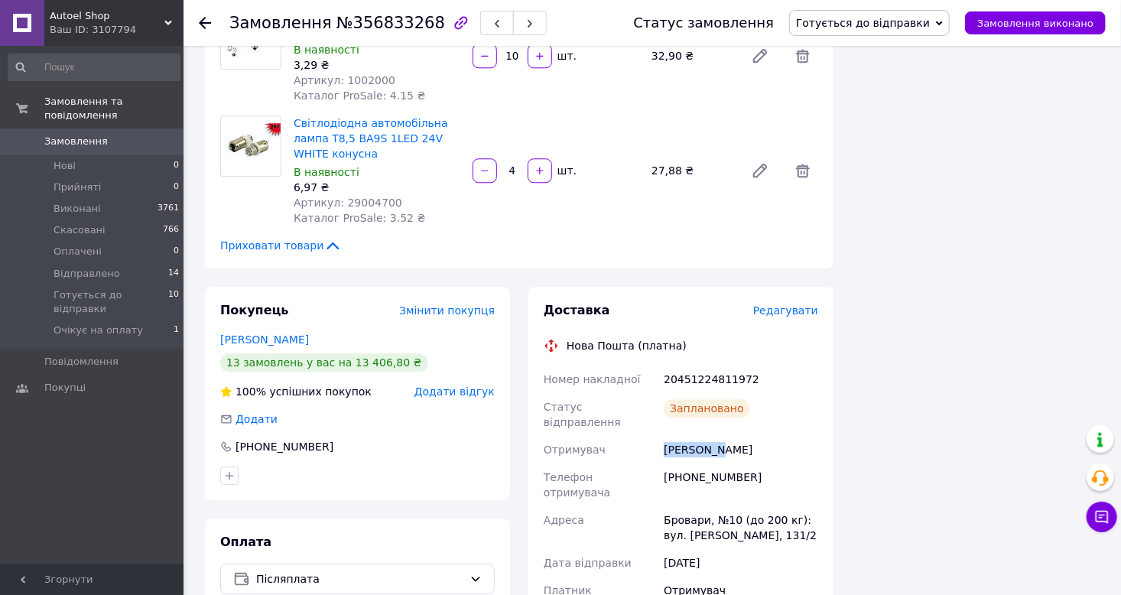
copy div "Бакальчук"
click at [887, 22] on span "Готується до відправки" at bounding box center [863, 23] width 134 height 12
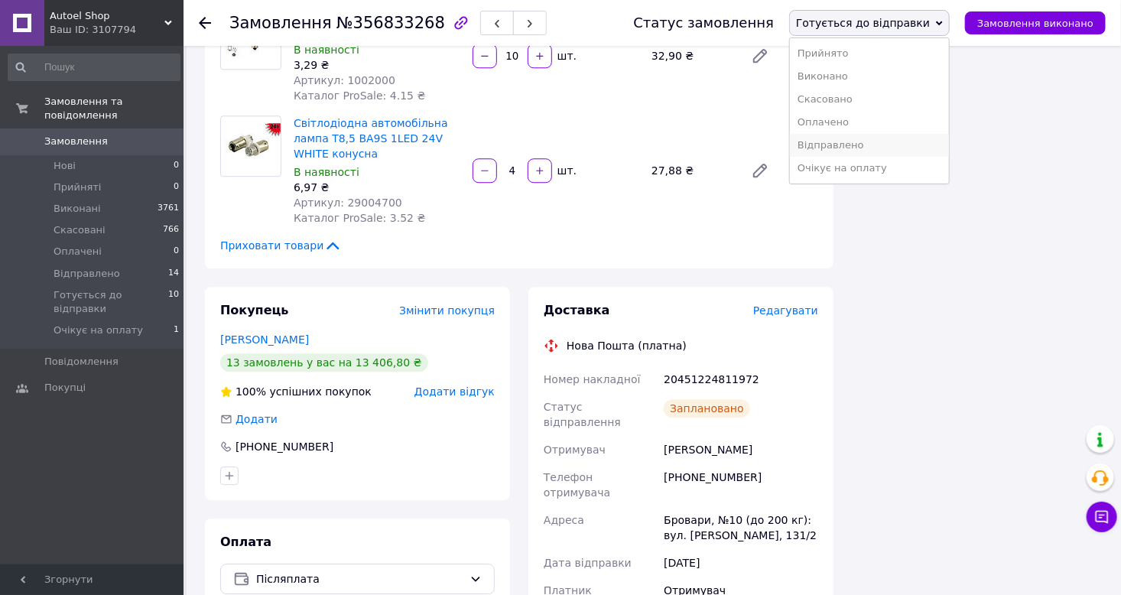
click at [865, 151] on li "Відправлено" at bounding box center [869, 145] width 159 height 23
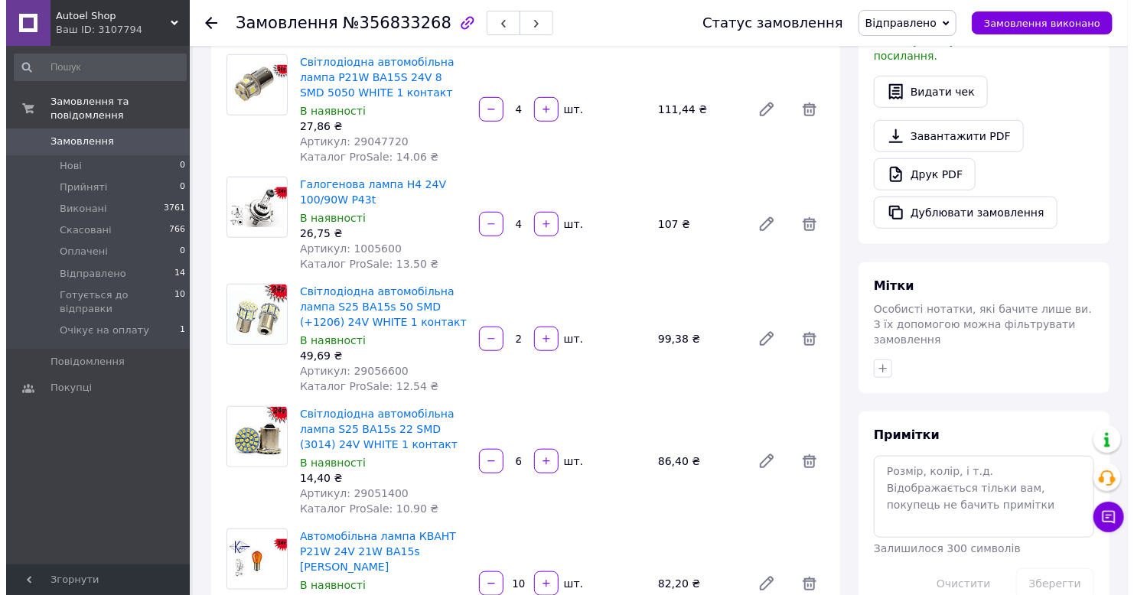
scroll to position [229, 0]
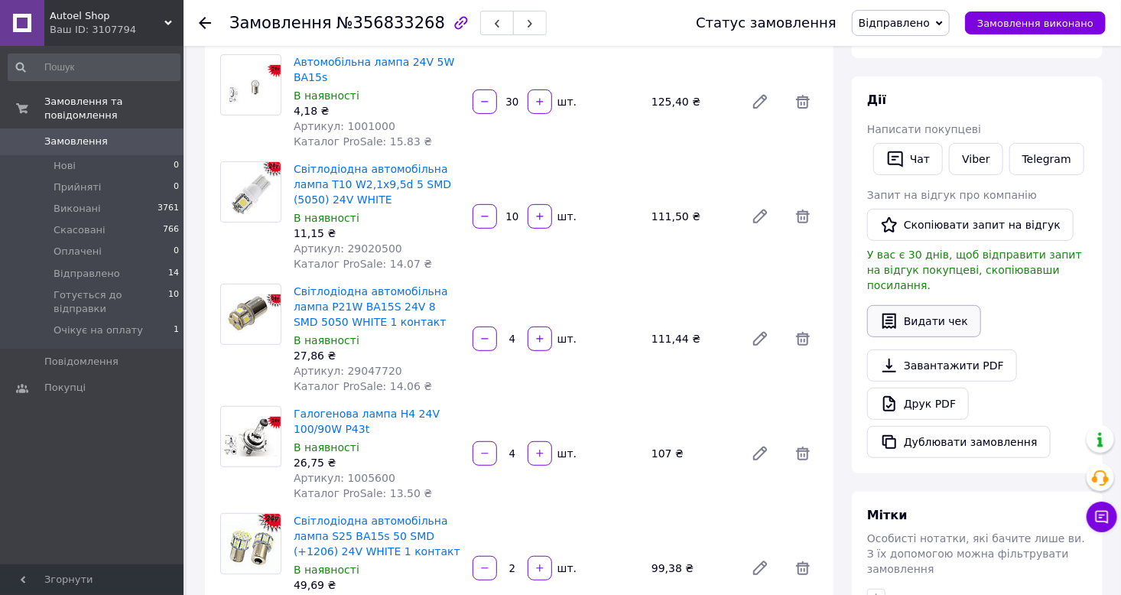
click at [929, 308] on button "Видати чек" at bounding box center [924, 321] width 114 height 32
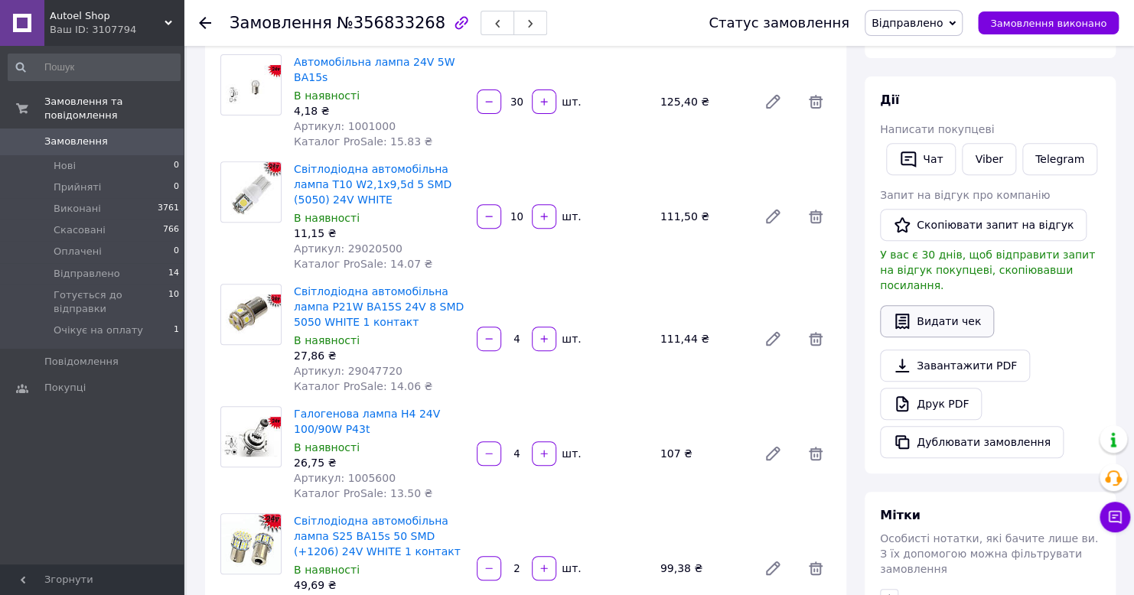
scroll to position [142, 0]
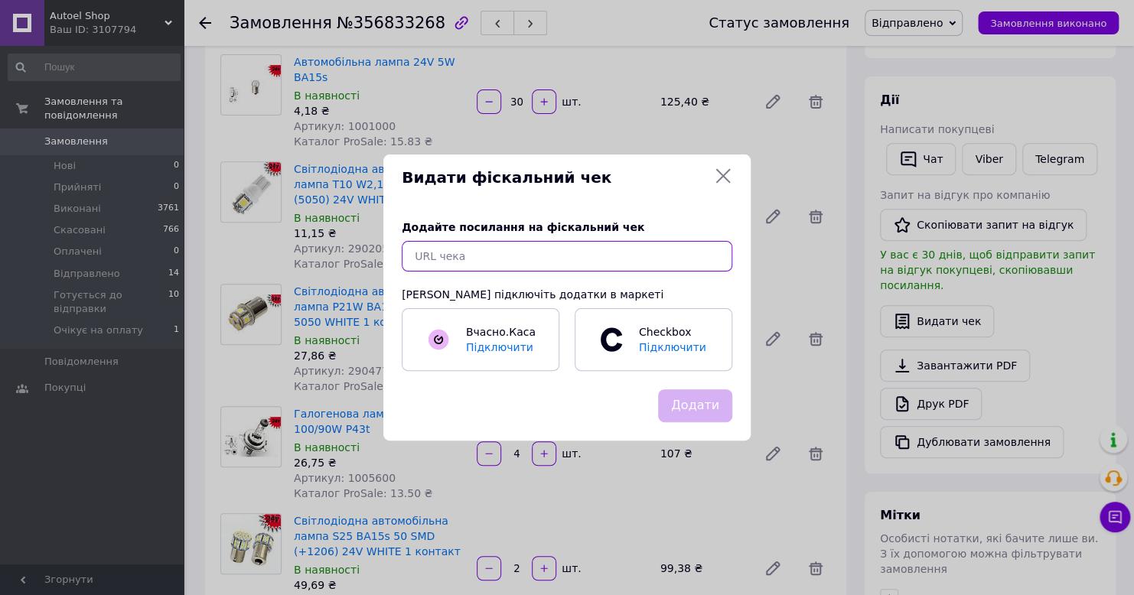
click at [495, 261] on input "text" at bounding box center [567, 256] width 330 height 31
paste input "https://cabinet.tax.gov.ua/cashregs/check?mac=null&date=20250812&time=16:34:32&…"
type input "https://cabinet.tax.gov.ua/cashregs/check?mac=null&date=20250812&time=16:34:32&…"
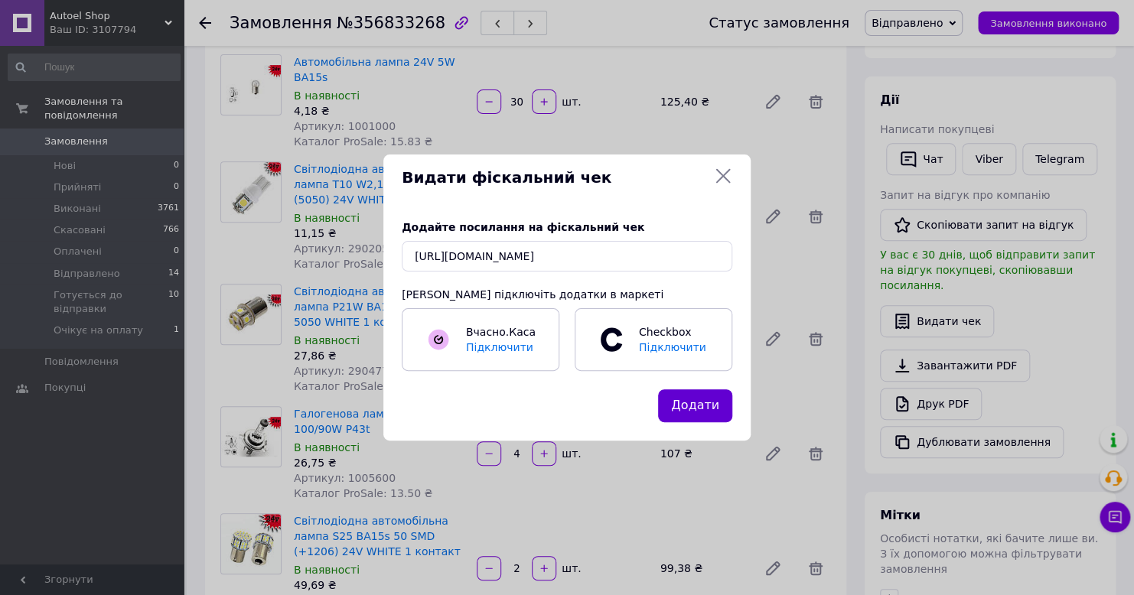
click at [694, 402] on button "Додати" at bounding box center [695, 405] width 74 height 33
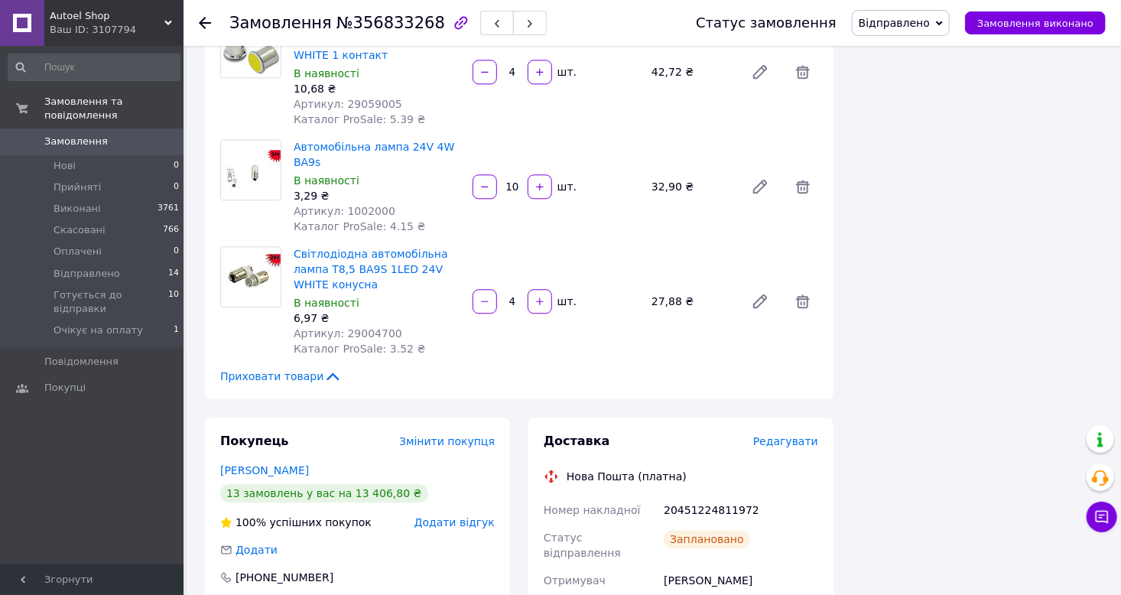
scroll to position [1683, 0]
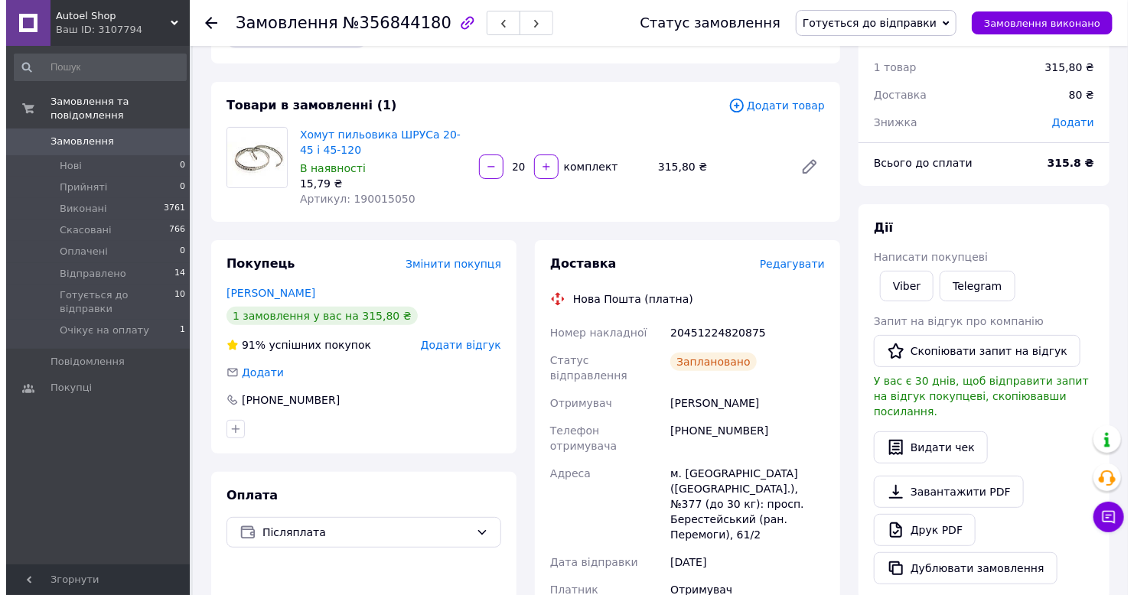
scroll to position [76, 0]
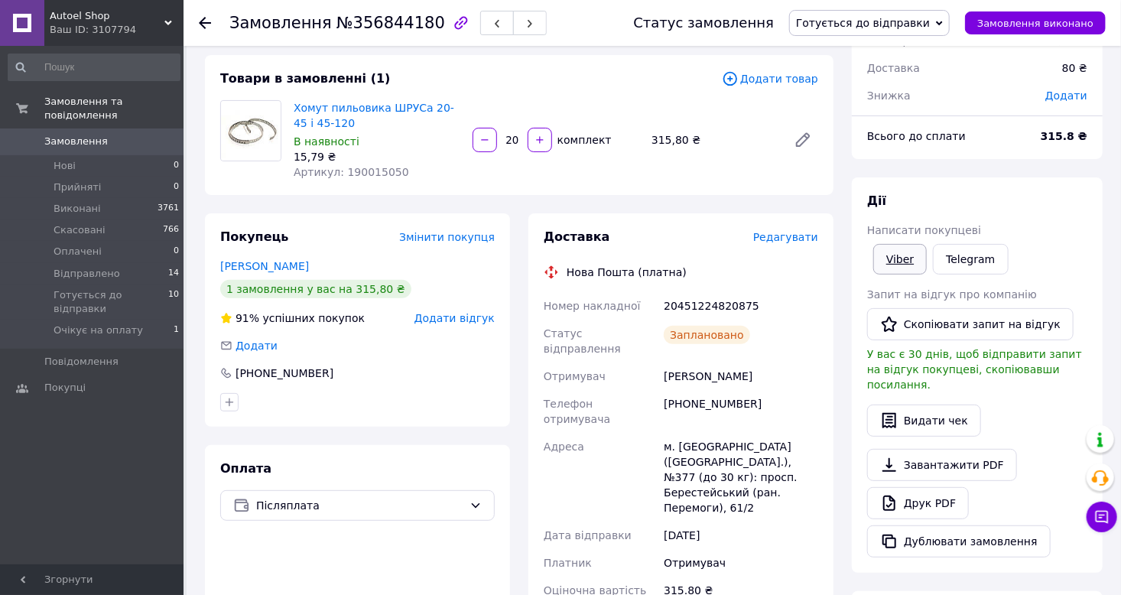
click at [914, 261] on link "Viber" at bounding box center [901, 259] width 54 height 31
click at [360, 19] on span "№356844180" at bounding box center [391, 23] width 109 height 18
copy span "356844180"
click at [697, 308] on div "20451224820875" at bounding box center [741, 306] width 161 height 28
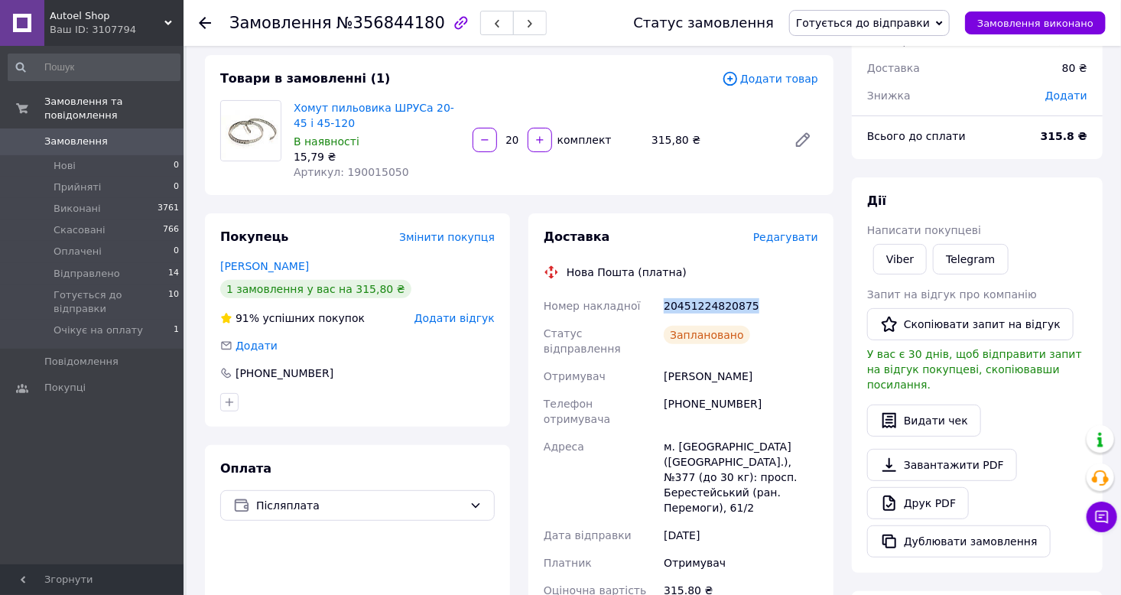
click at [697, 308] on div "20451224820875" at bounding box center [741, 306] width 161 height 28
copy div "20451224820875"
drag, startPoint x: 698, startPoint y: 369, endPoint x: 667, endPoint y: 368, distance: 30.6
click at [667, 368] on div "Крупка Максим" at bounding box center [741, 377] width 161 height 28
copy div "Крупка"
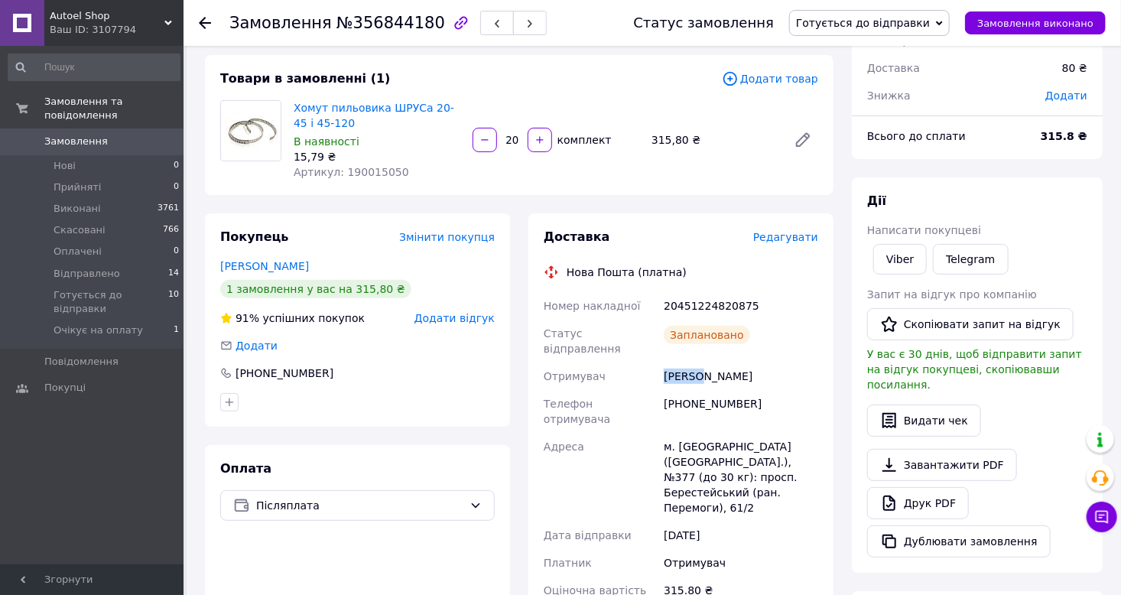
click at [898, 21] on span "Готується до відправки" at bounding box center [863, 23] width 134 height 12
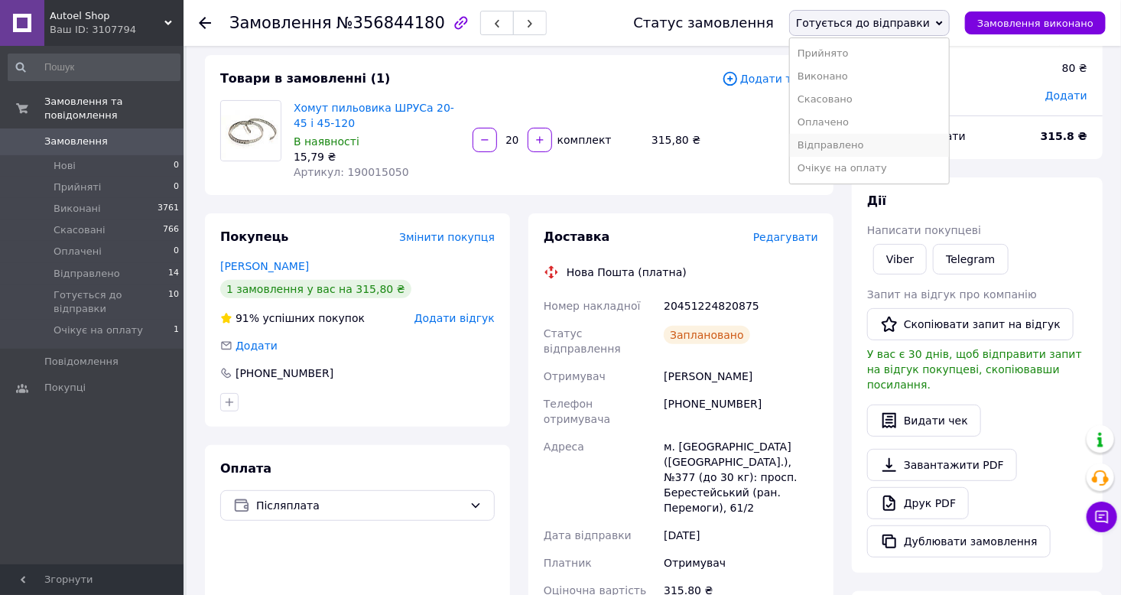
click at [854, 138] on li "Відправлено" at bounding box center [869, 145] width 159 height 23
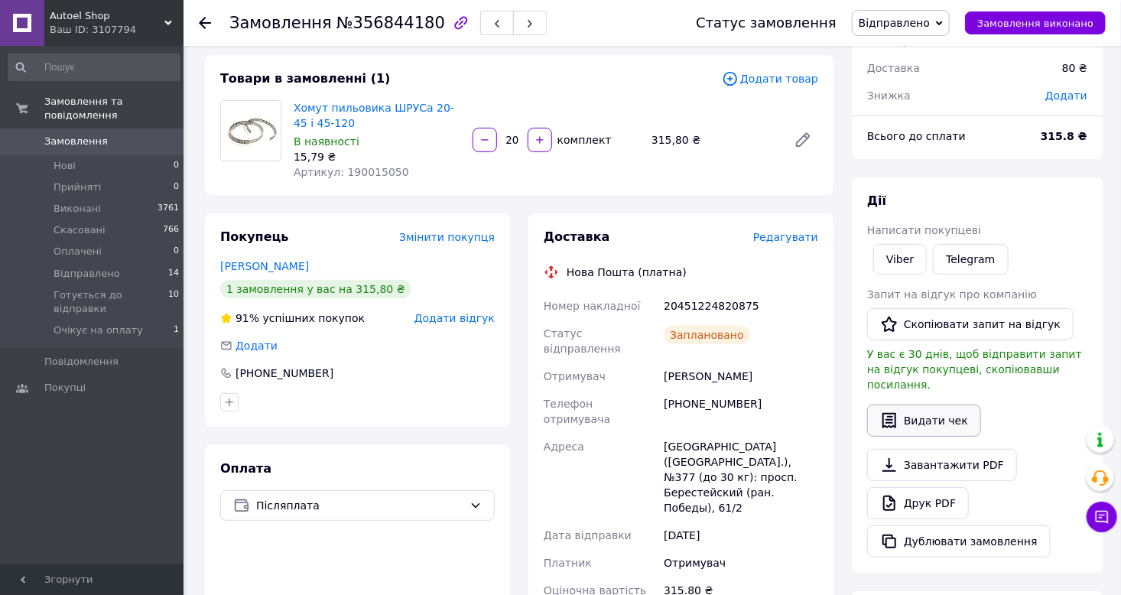
click at [926, 417] on button "Видати чек" at bounding box center [924, 421] width 114 height 32
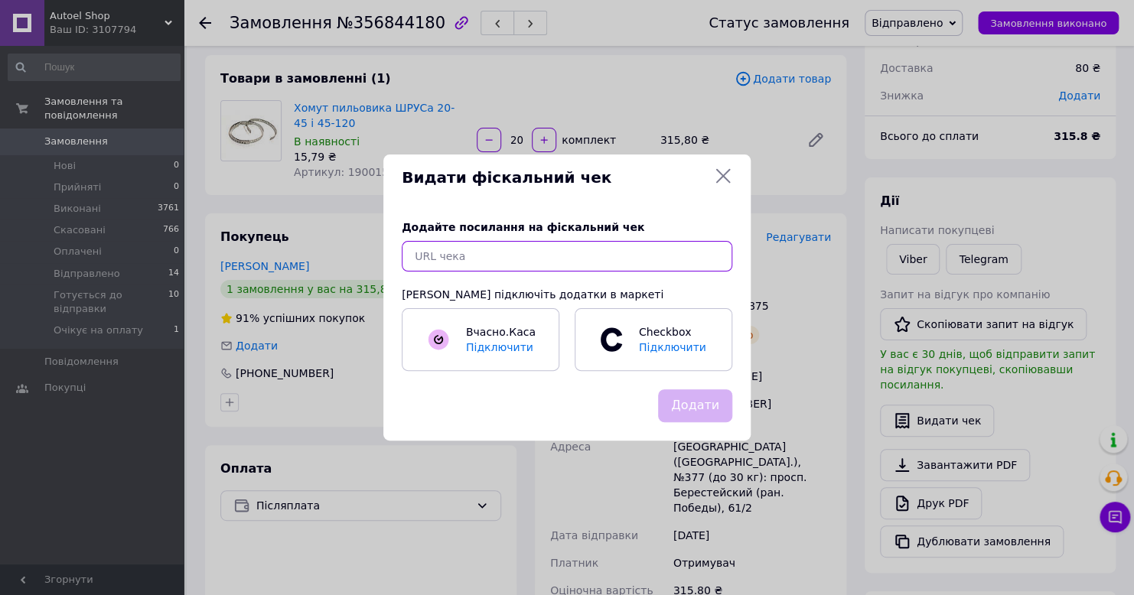
click at [586, 252] on input "text" at bounding box center [567, 256] width 330 height 31
paste input "https://cabinet.tax.gov.ua/cashregs/check?mac=null&date=20250812&time=16:47:09&…"
type input "https://cabinet.tax.gov.ua/cashregs/check?mac=null&date=20250812&time=16:47:09&…"
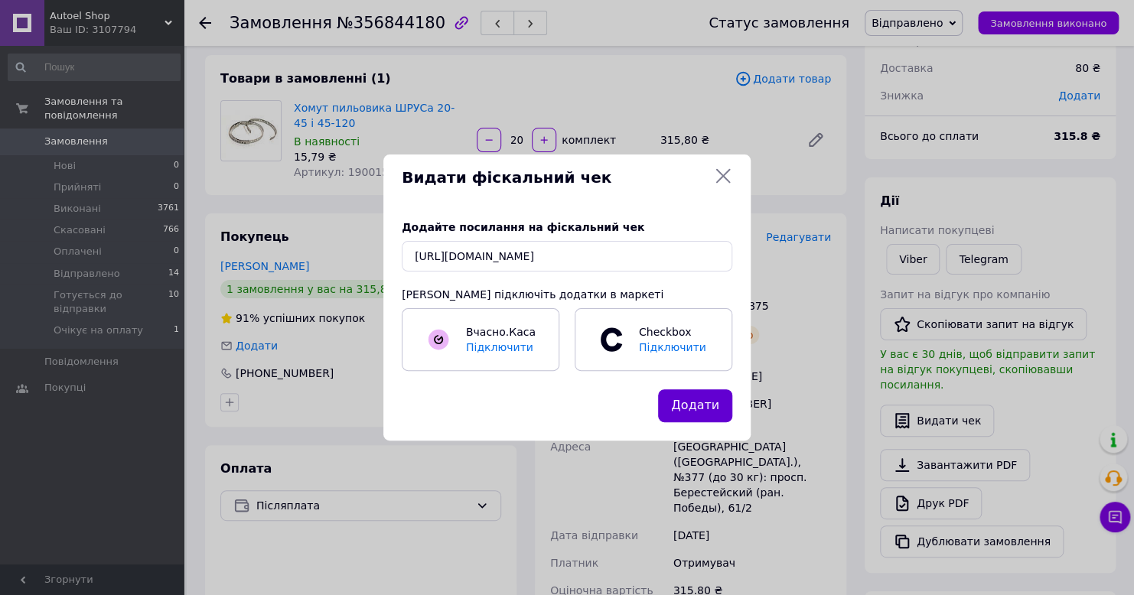
click at [713, 408] on button "Додати" at bounding box center [695, 405] width 74 height 33
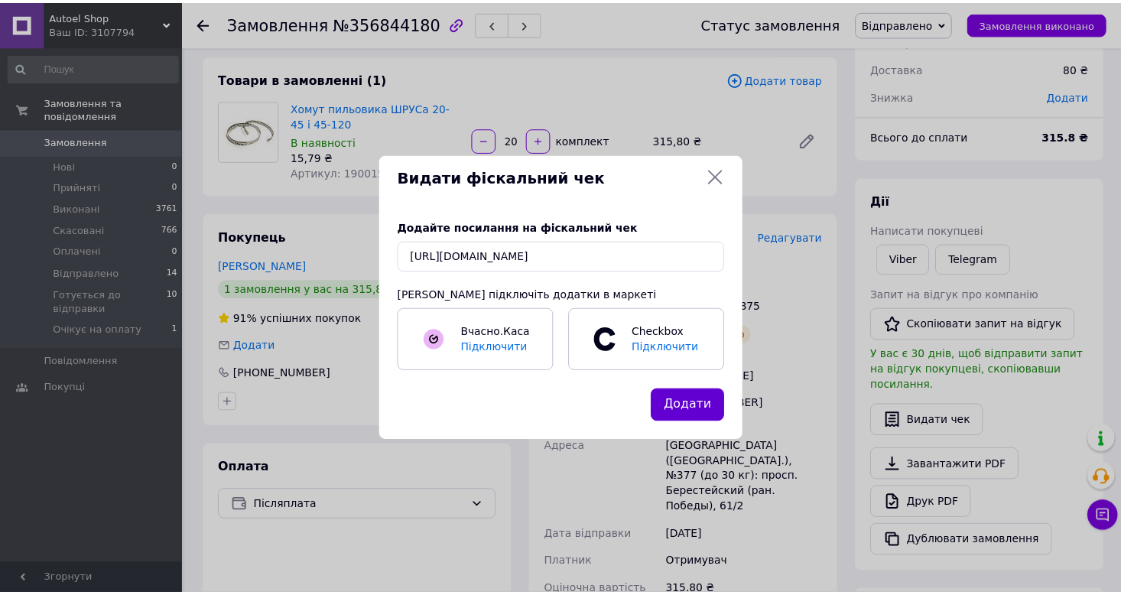
scroll to position [0, 0]
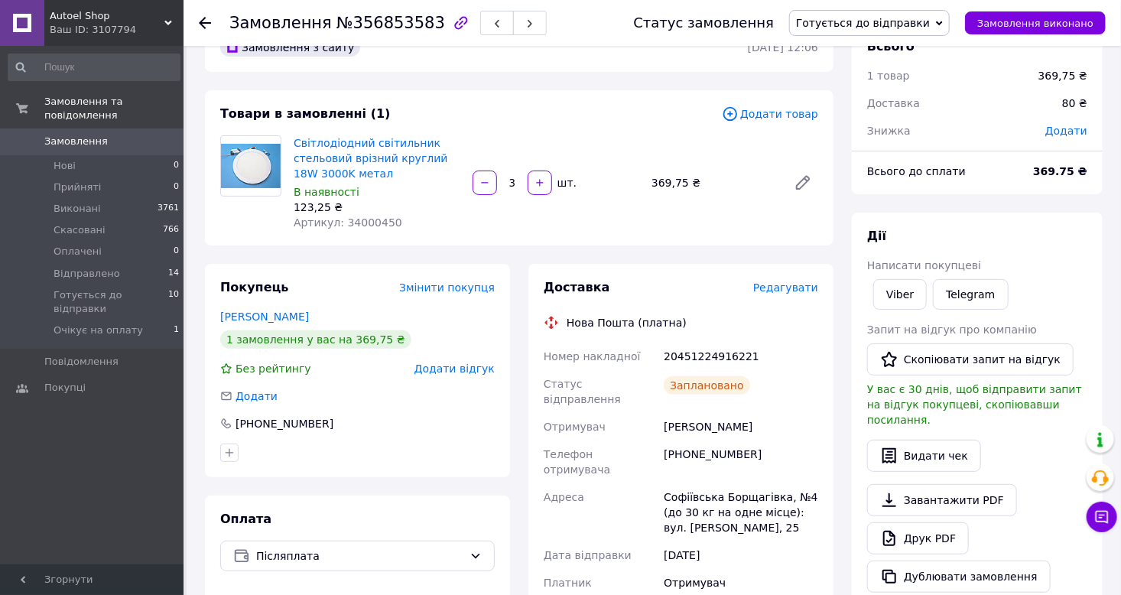
scroll to position [76, 0]
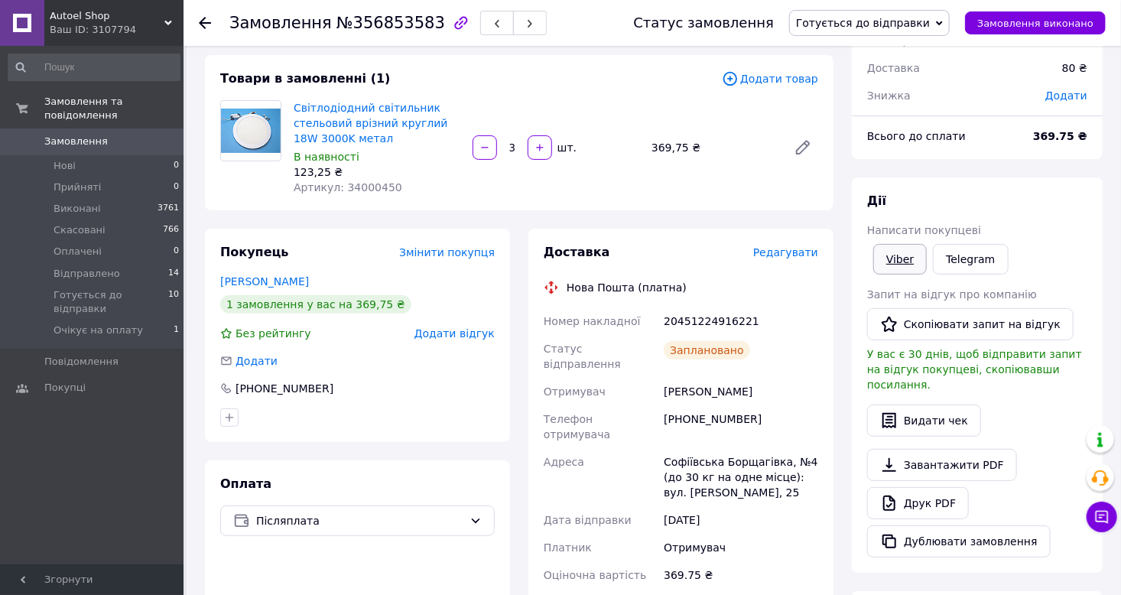
drag, startPoint x: 908, startPoint y: 254, endPoint x: 897, endPoint y: 262, distance: 13.8
click at [909, 255] on link "Viber" at bounding box center [901, 259] width 54 height 31
click at [381, 25] on span "№356853583" at bounding box center [391, 23] width 109 height 18
copy span "356853583"
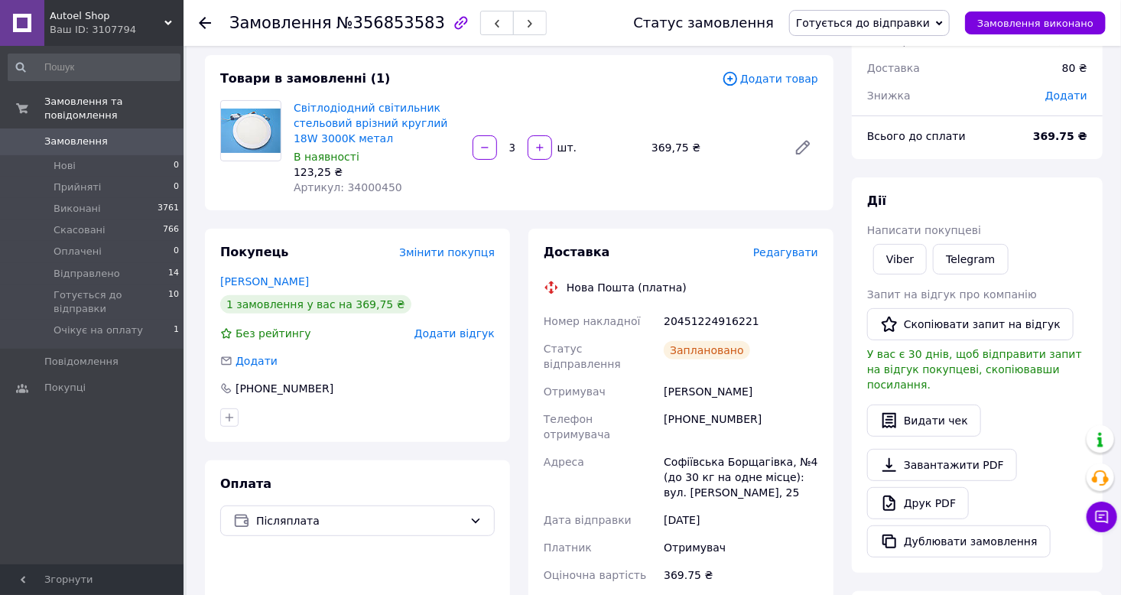
click at [707, 318] on div "20451224916221" at bounding box center [741, 322] width 161 height 28
copy div "20451224916221"
drag, startPoint x: 701, startPoint y: 380, endPoint x: 664, endPoint y: 384, distance: 37.7
click at [664, 384] on div "Бовтрук Александр" at bounding box center [741, 392] width 161 height 28
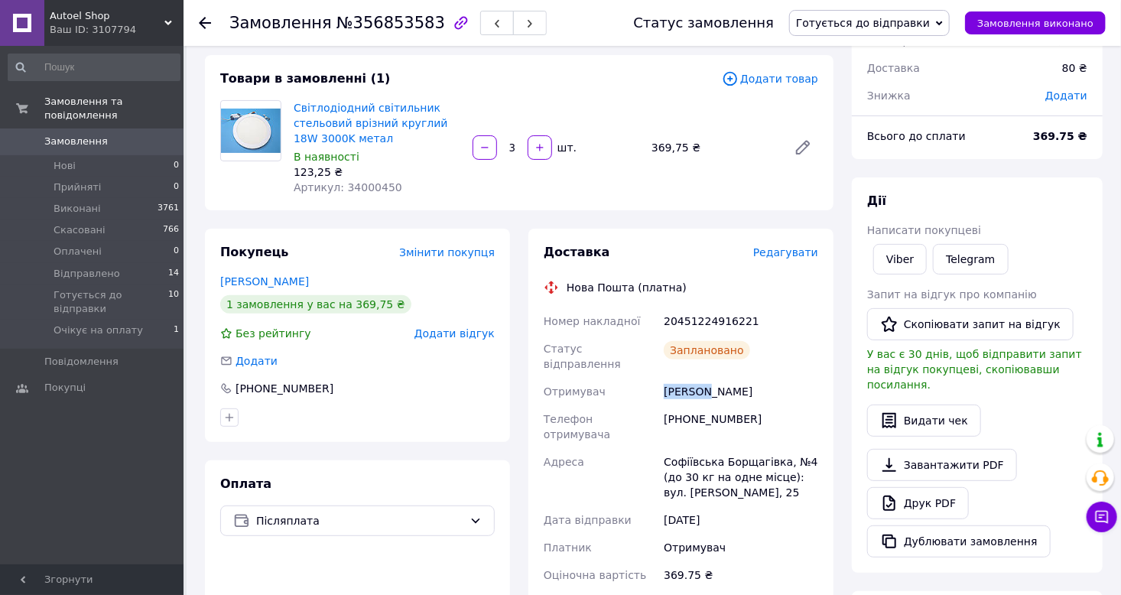
copy div "Бовтрук"
click at [873, 24] on span "Готується до відправки" at bounding box center [863, 23] width 134 height 12
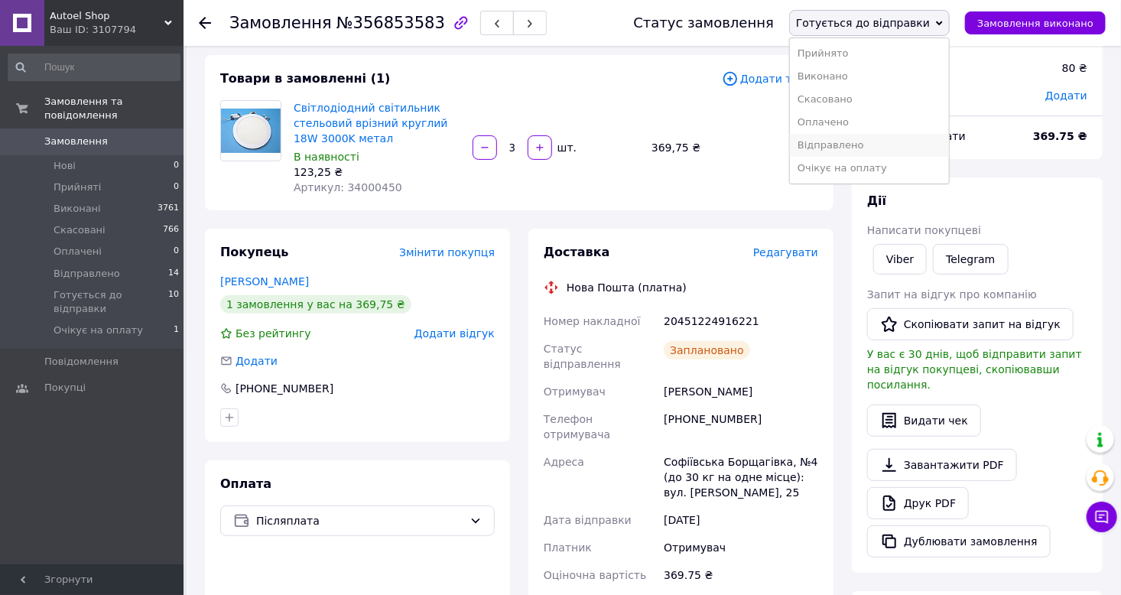
click at [867, 145] on li "Відправлено" at bounding box center [869, 145] width 159 height 23
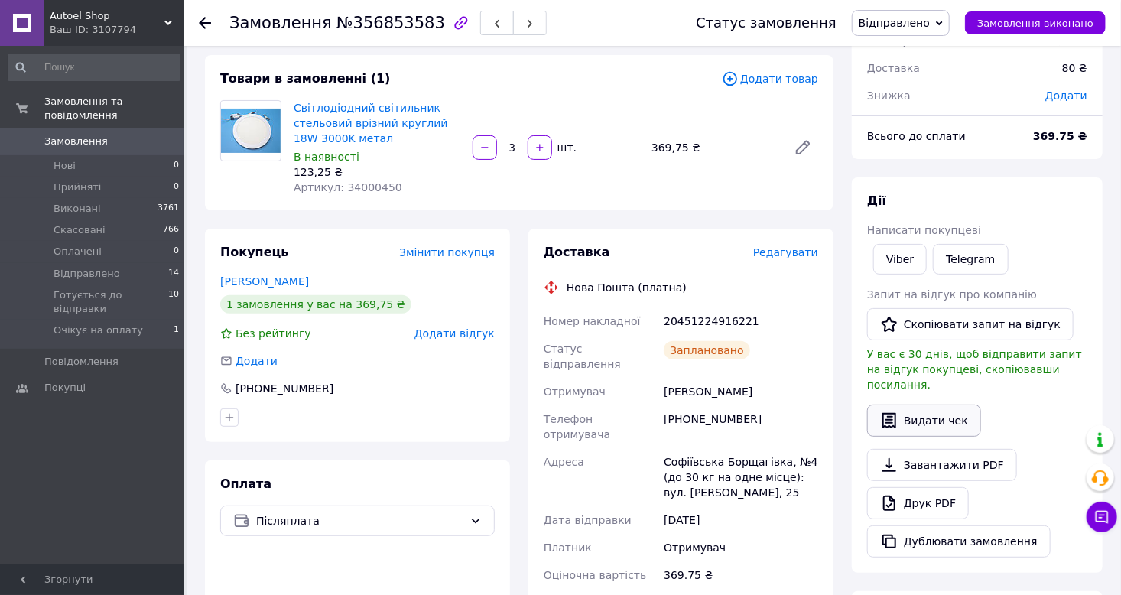
click at [924, 406] on button "Видати чек" at bounding box center [924, 421] width 114 height 32
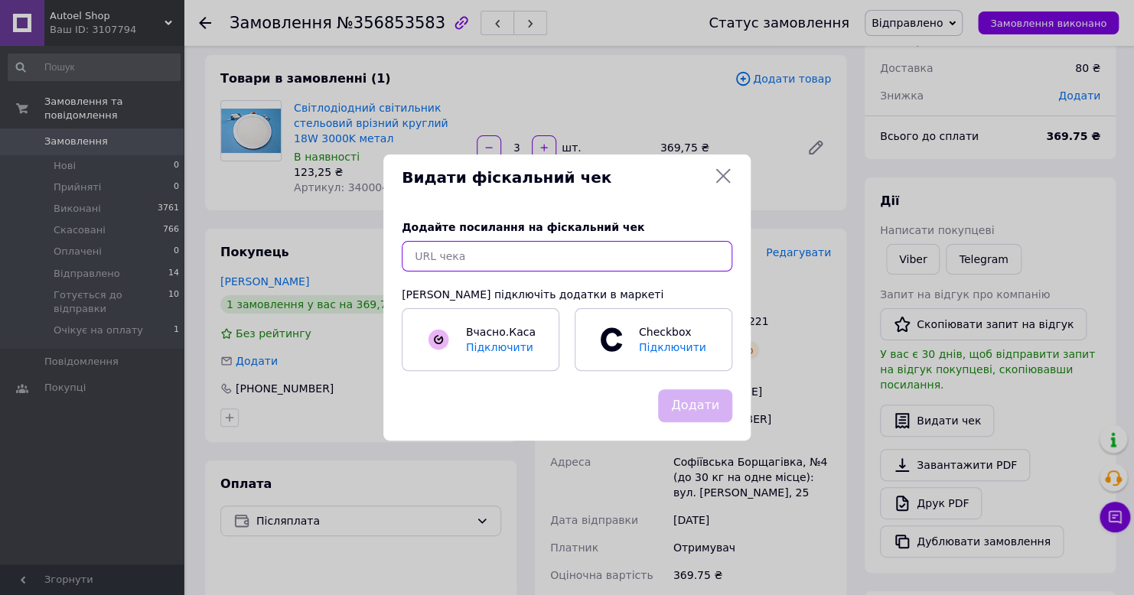
click at [592, 261] on input "text" at bounding box center [567, 256] width 330 height 31
paste input "https://cabinet.tax.gov.ua/cashregs/check?mac=null&date=20250812&time=16:49:32&…"
type input "https://cabinet.tax.gov.ua/cashregs/check?mac=null&date=20250812&time=16:49:32&…"
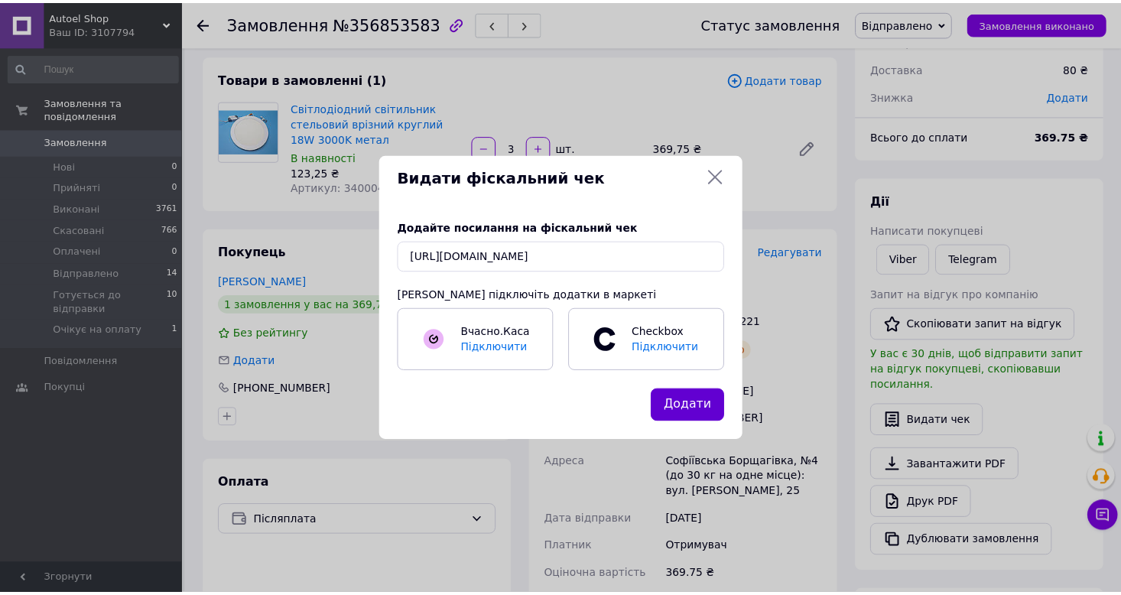
scroll to position [0, 0]
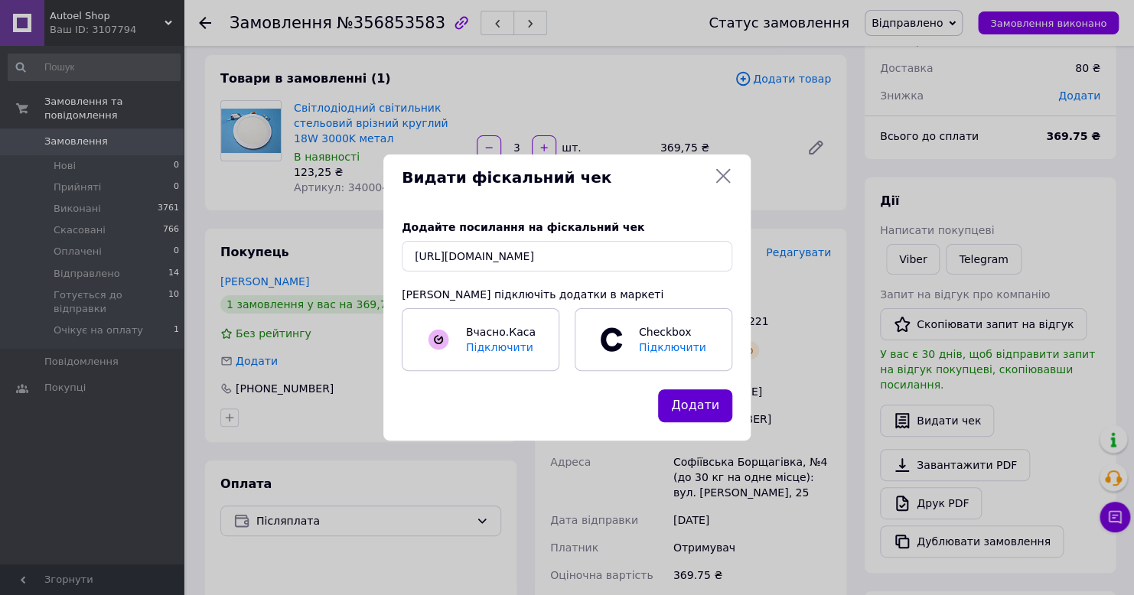
click at [701, 408] on button "Додати" at bounding box center [695, 405] width 74 height 33
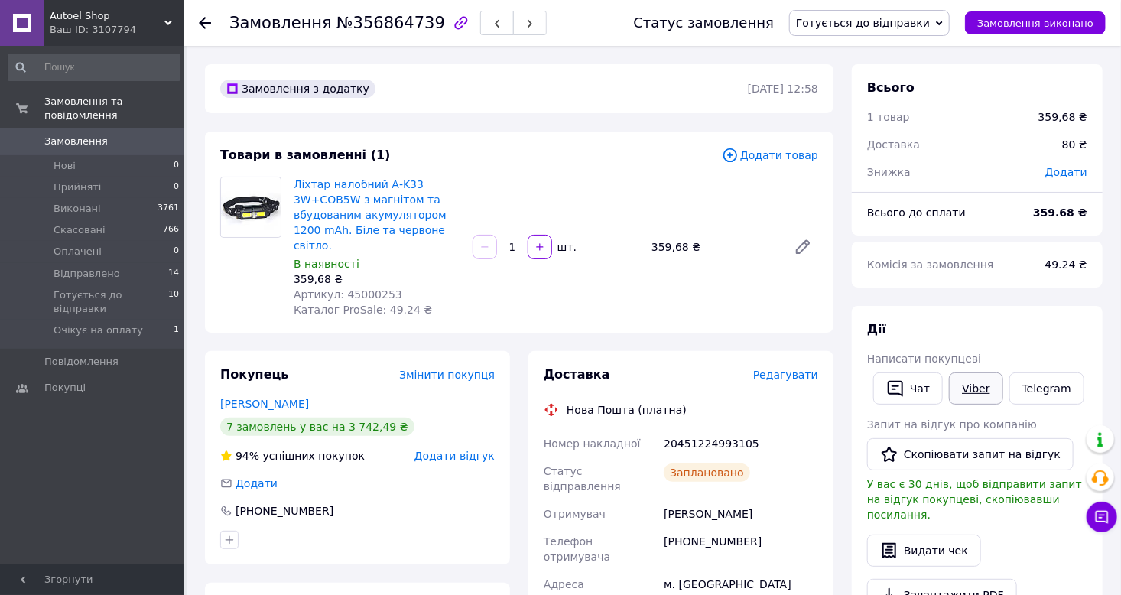
click at [970, 397] on link "Viber" at bounding box center [976, 389] width 54 height 32
click at [382, 31] on span "№356864739" at bounding box center [391, 23] width 109 height 18
copy span "356864739"
click at [688, 436] on div "20451224993105" at bounding box center [741, 444] width 161 height 28
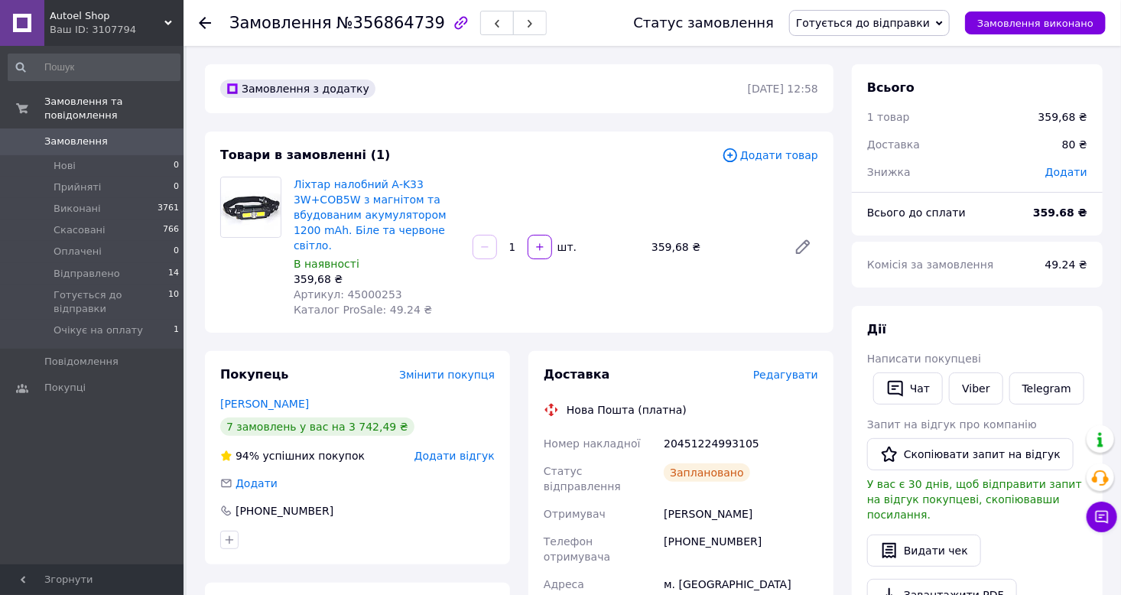
click at [692, 437] on div "20451224993105" at bounding box center [741, 444] width 161 height 28
click at [692, 430] on div "20451224993105" at bounding box center [741, 444] width 161 height 28
copy div "20451224993105"
drag, startPoint x: 704, startPoint y: 485, endPoint x: 666, endPoint y: 488, distance: 37.6
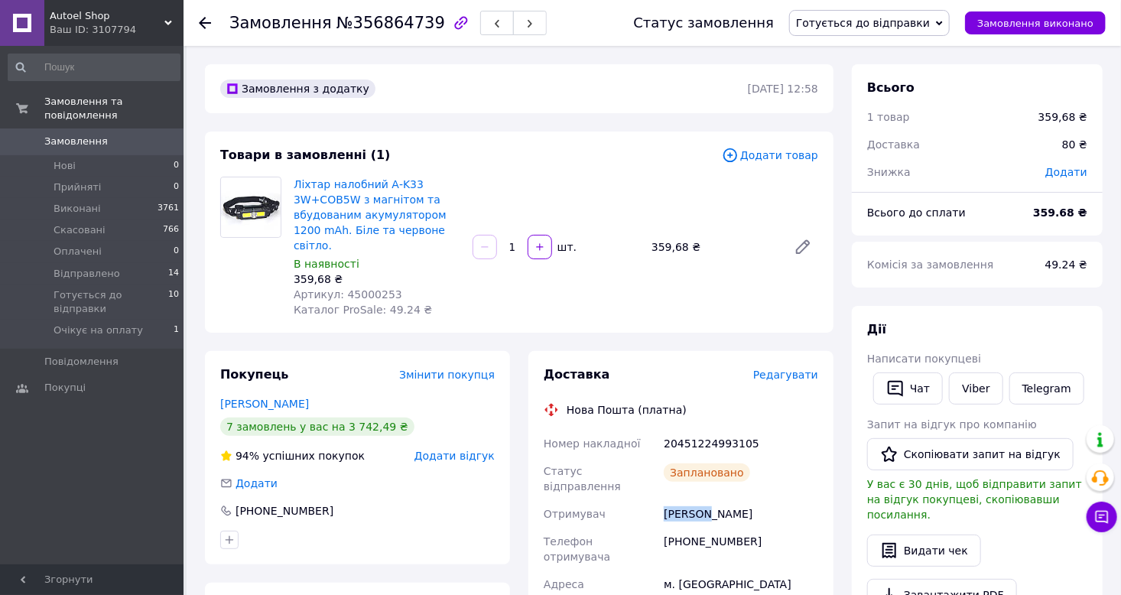
click at [666, 500] on div "[PERSON_NAME]" at bounding box center [741, 514] width 161 height 28
copy div "[PERSON_NAME]"
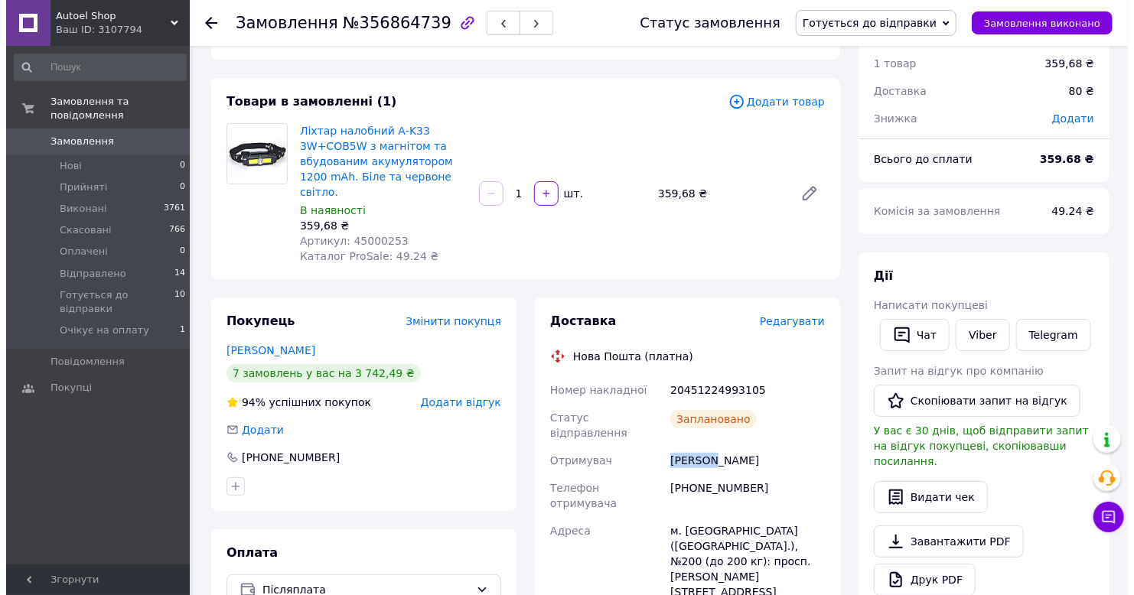
scroll to position [76, 0]
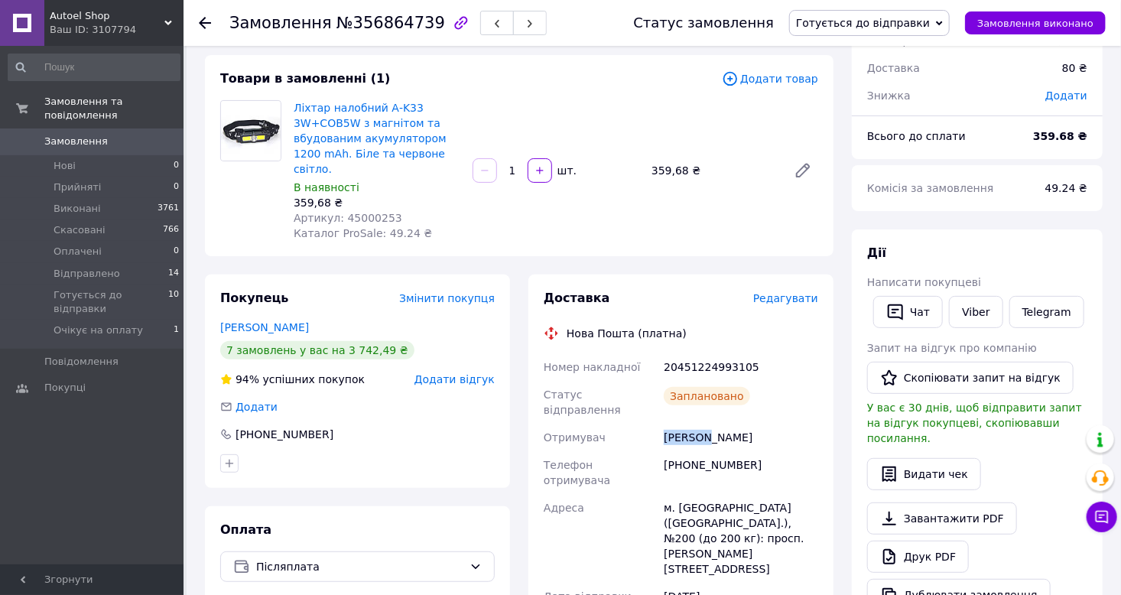
click at [885, 30] on span "Готується до відправки" at bounding box center [869, 23] width 161 height 26
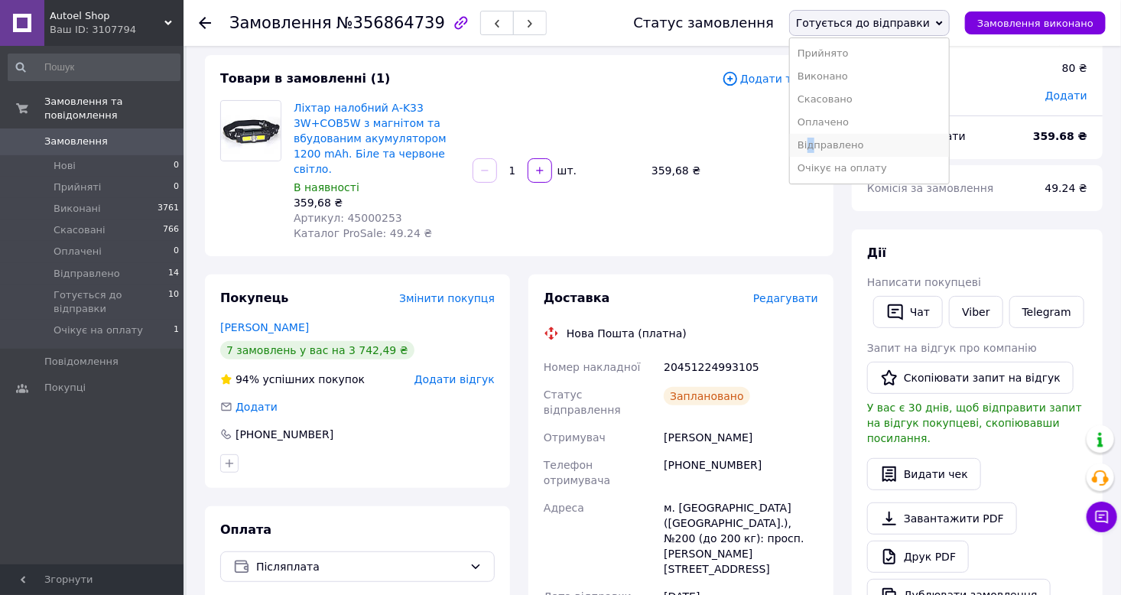
click at [844, 142] on li "Відправлено" at bounding box center [869, 145] width 159 height 23
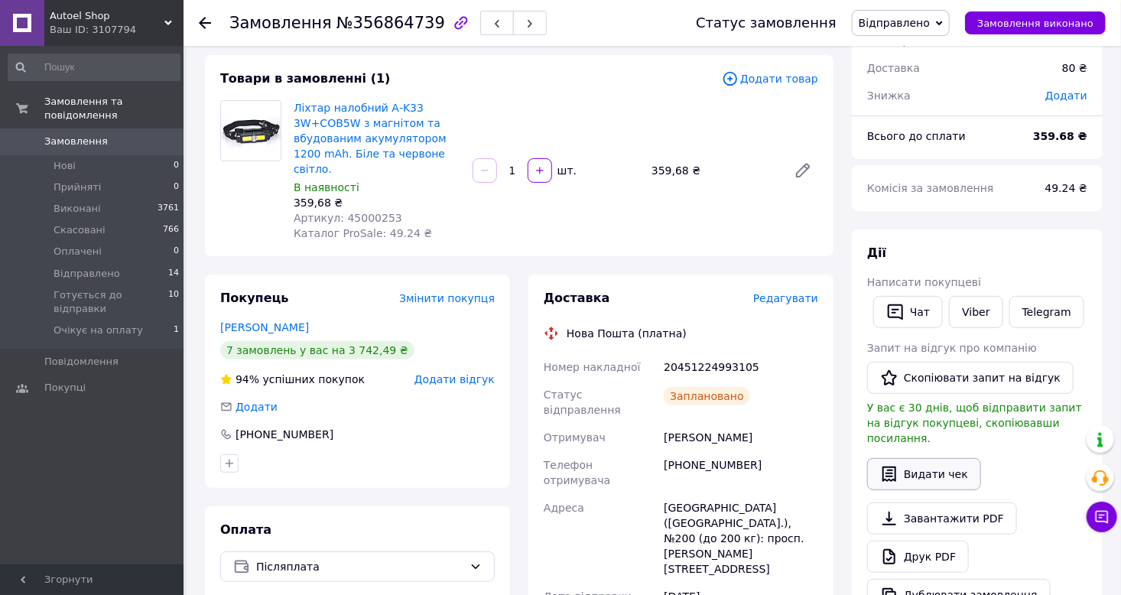
click at [906, 459] on button "Видати чек" at bounding box center [924, 474] width 114 height 32
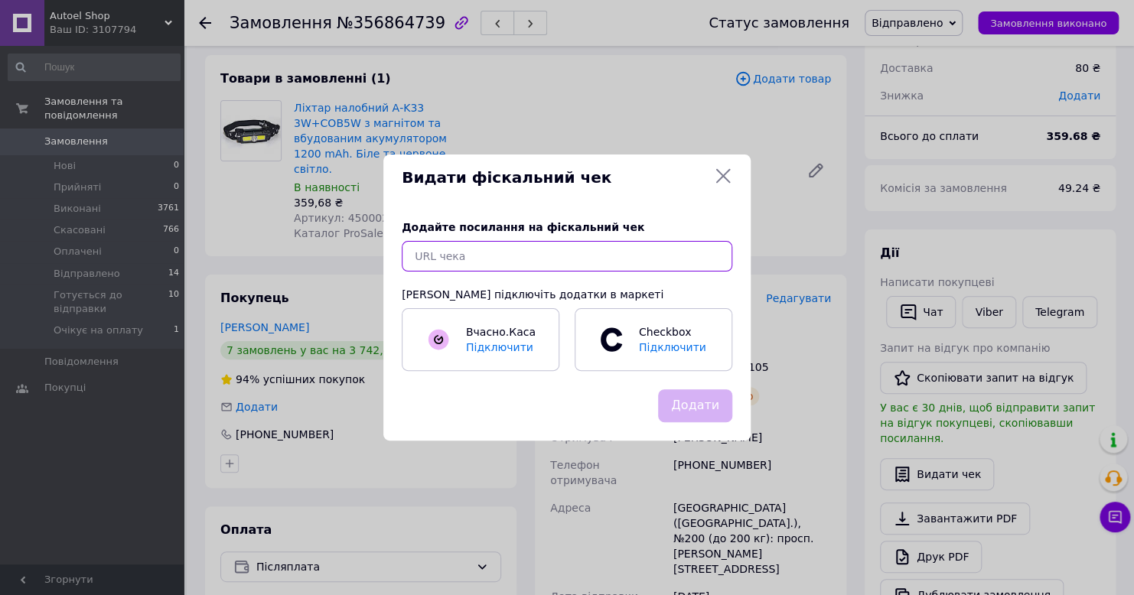
click at [526, 258] on input "text" at bounding box center [567, 256] width 330 height 31
paste input "[URL][DOMAIN_NAME]"
type input "[URL][DOMAIN_NAME]"
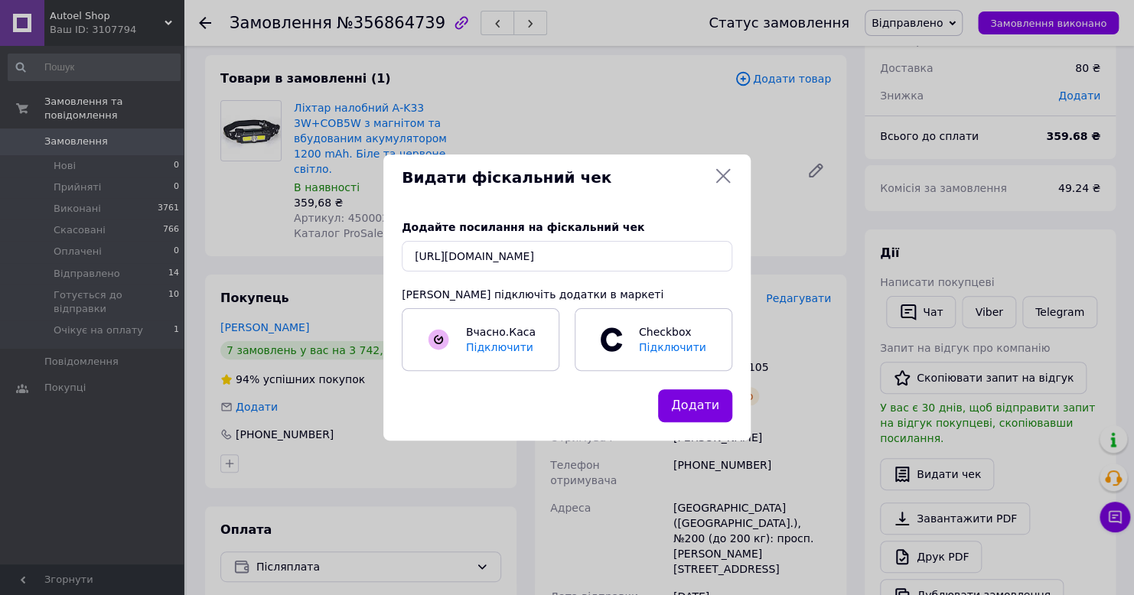
click at [693, 395] on button "Додати" at bounding box center [695, 405] width 74 height 33
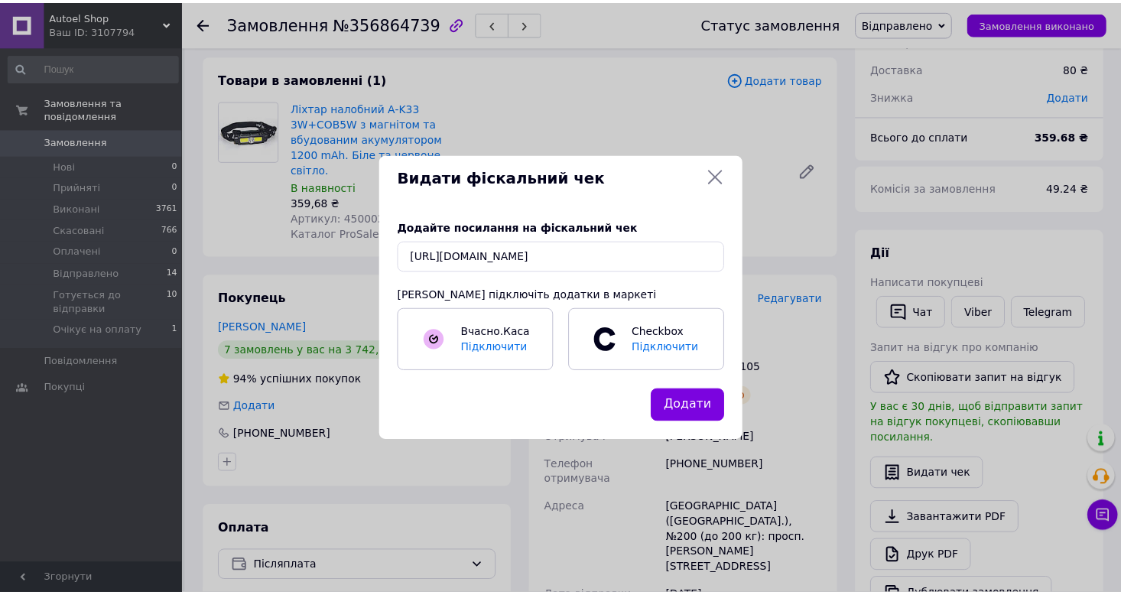
scroll to position [0, 0]
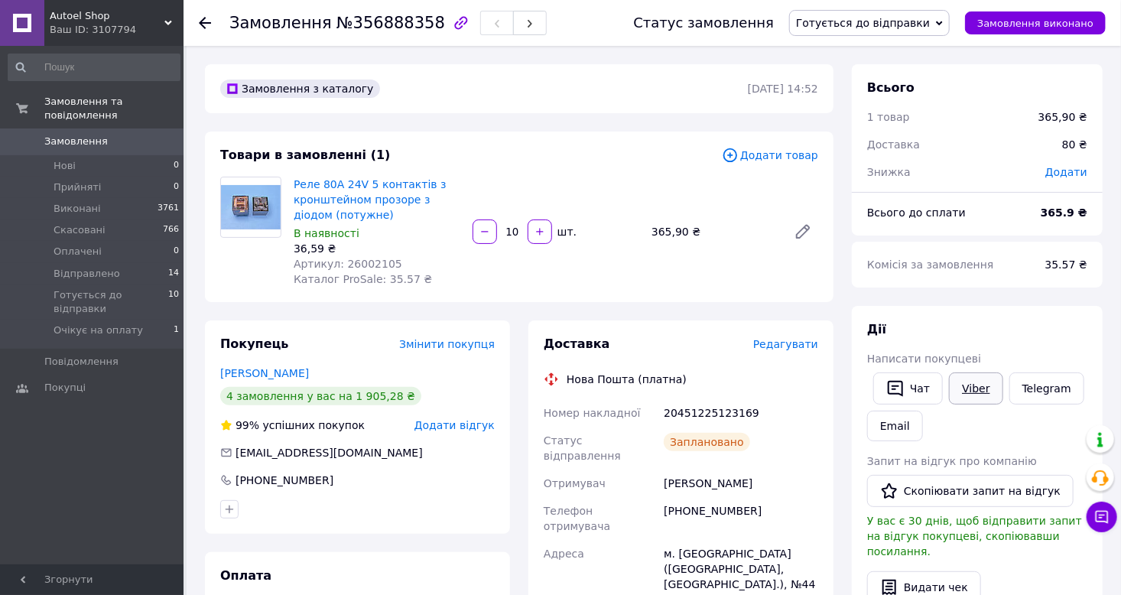
click at [968, 395] on link "Viber" at bounding box center [976, 389] width 54 height 32
click at [376, 28] on span "№356888358" at bounding box center [391, 23] width 109 height 18
copy span "356888358"
click at [692, 412] on div "20451225123169" at bounding box center [741, 413] width 161 height 28
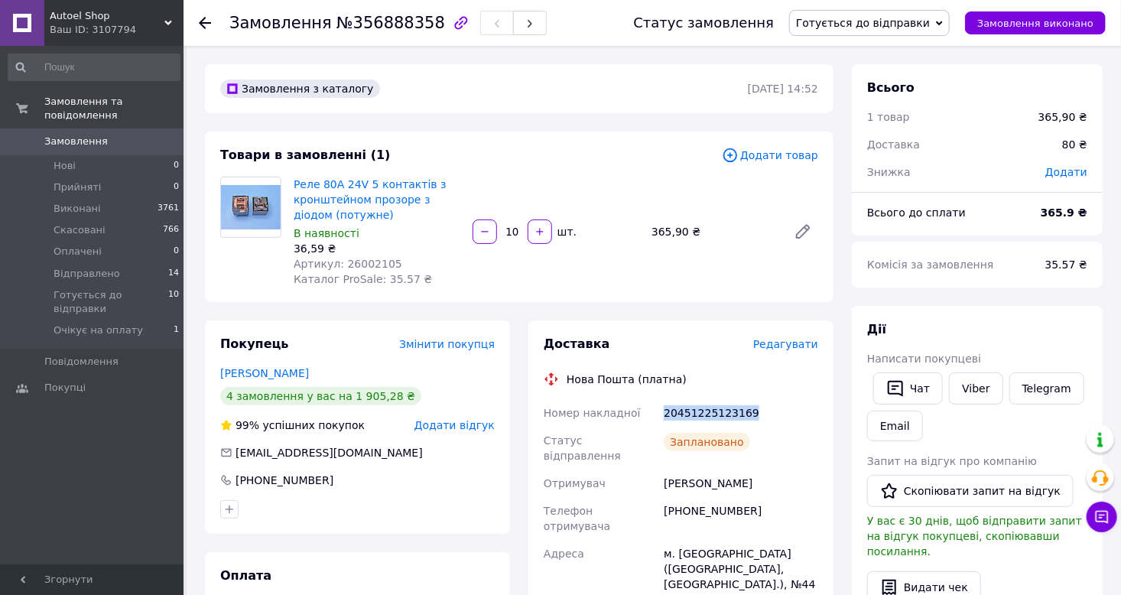
click at [692, 412] on div "20451225123169" at bounding box center [741, 413] width 161 height 28
copy div "20451225123169"
drag, startPoint x: 697, startPoint y: 472, endPoint x: 667, endPoint y: 470, distance: 29.9
click at [667, 470] on div "[PERSON_NAME]" at bounding box center [741, 484] width 161 height 28
copy div "[PERSON_NAME]"
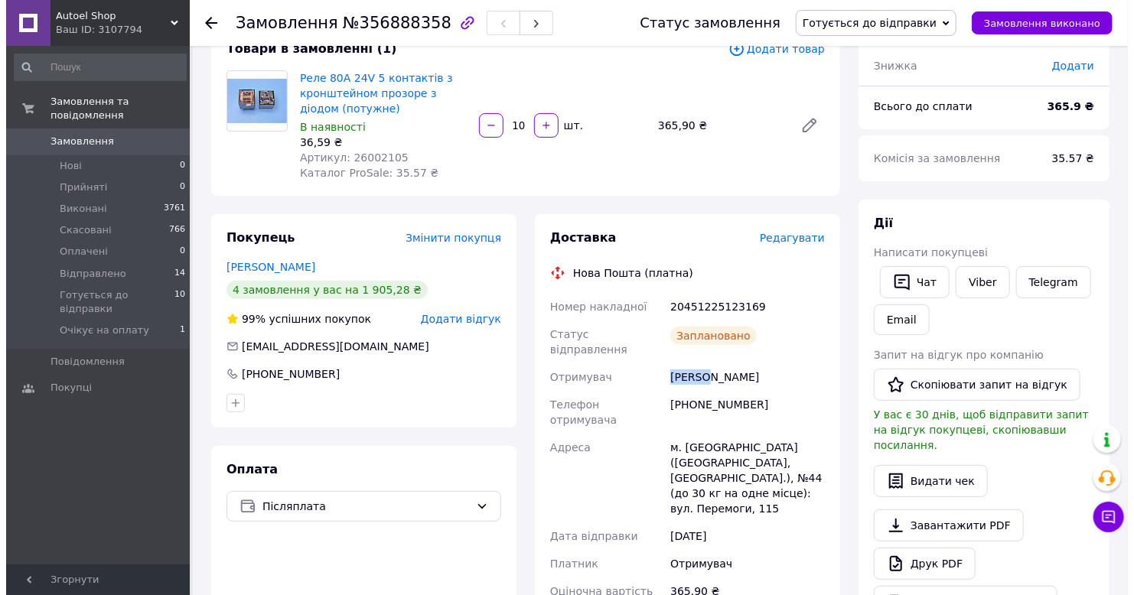
scroll to position [153, 0]
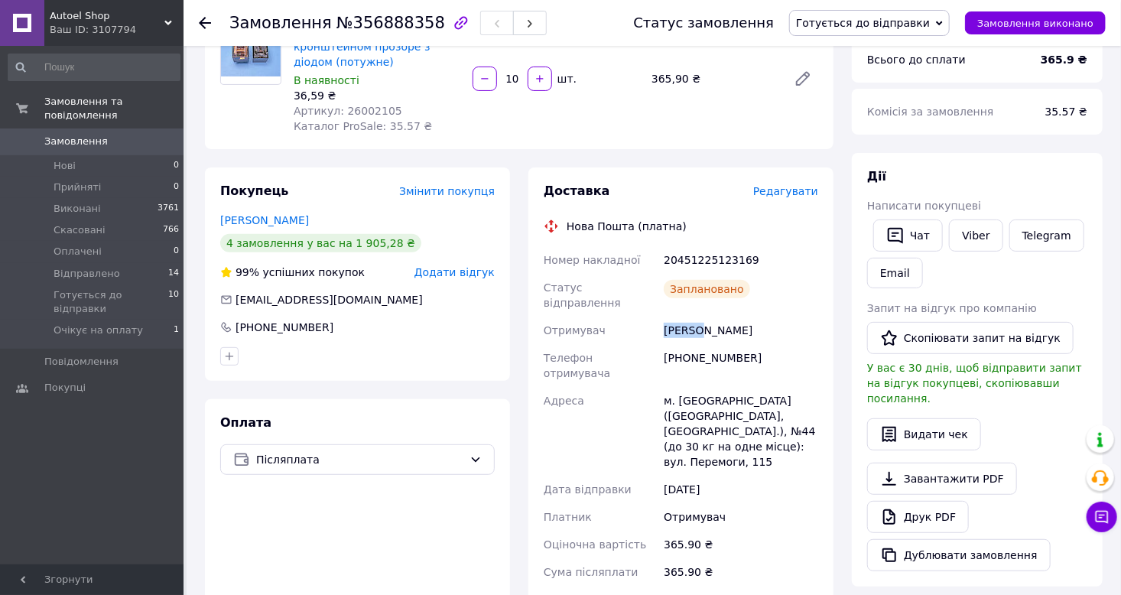
click at [890, 31] on span "Готується до відправки" at bounding box center [869, 23] width 161 height 26
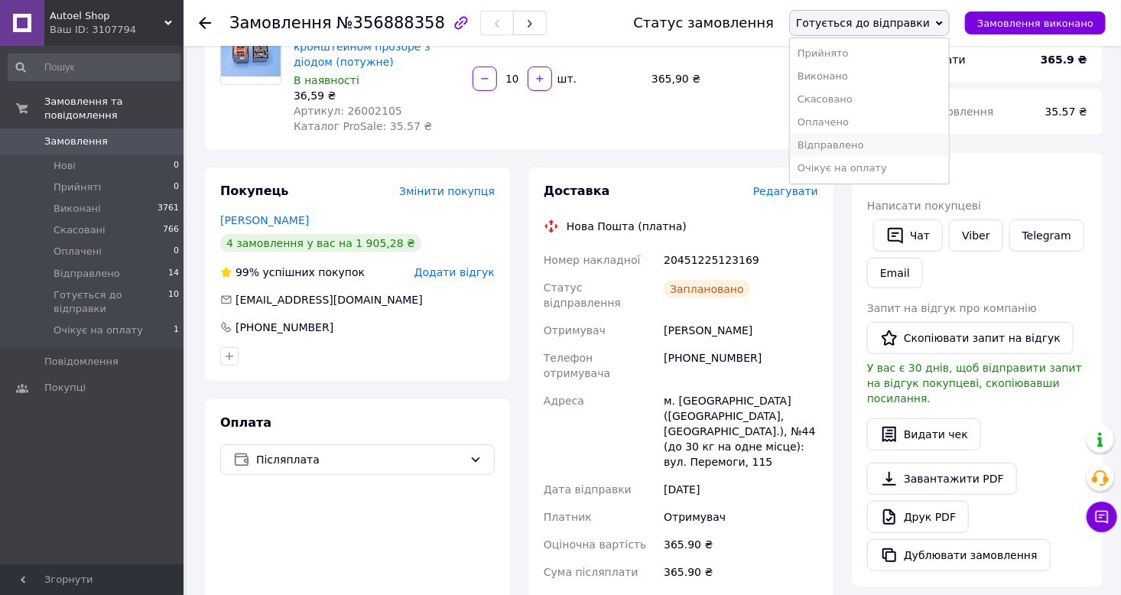
click at [877, 138] on li "Відправлено" at bounding box center [869, 145] width 159 height 23
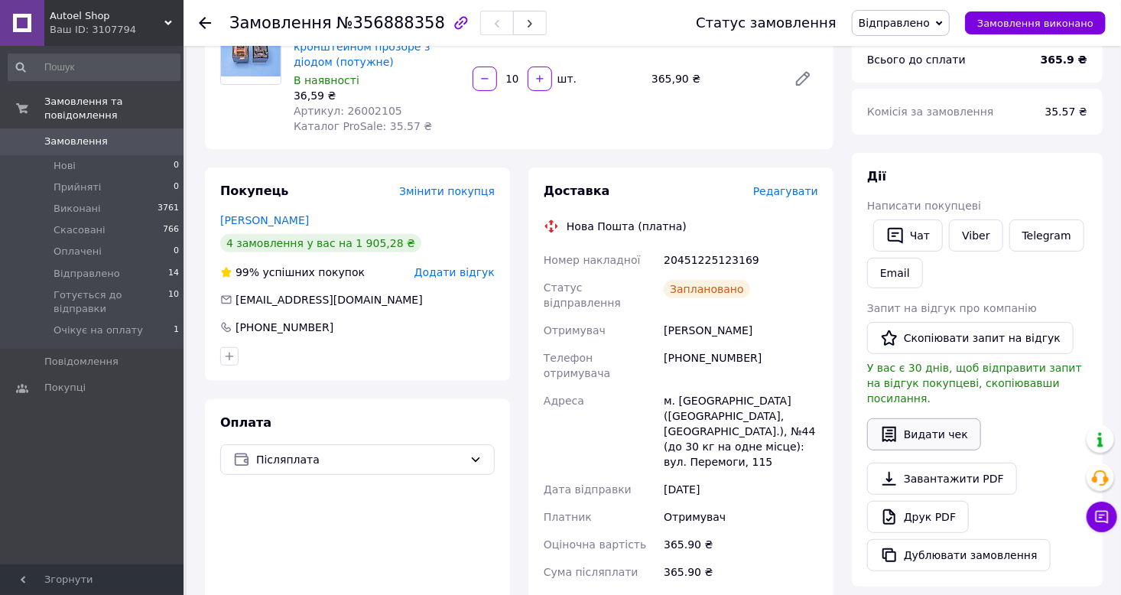
click at [923, 418] on button "Видати чек" at bounding box center [924, 434] width 114 height 32
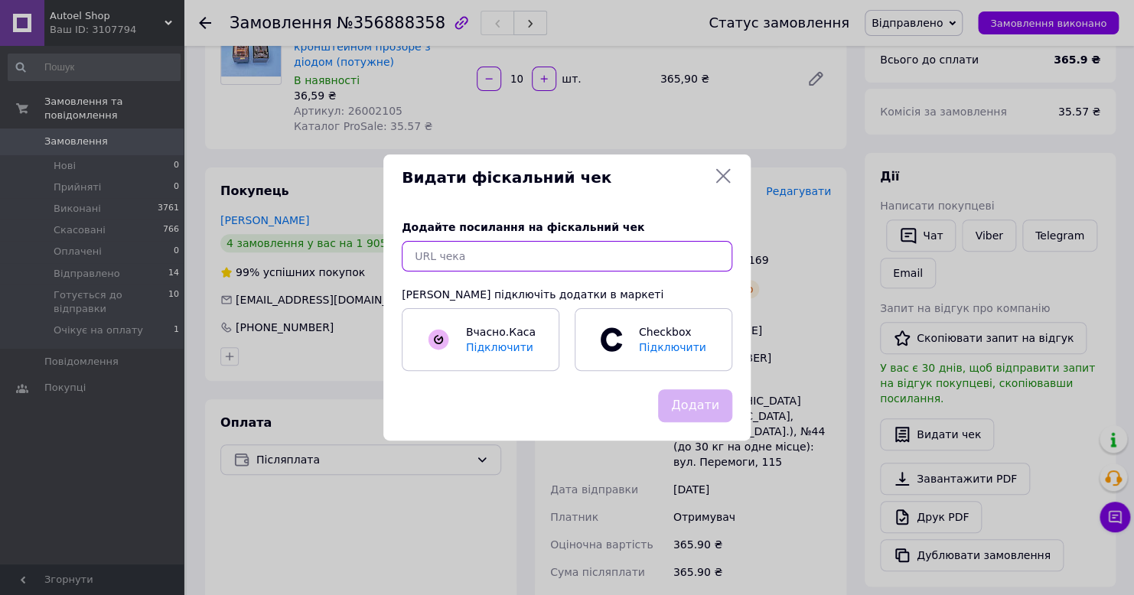
click at [542, 249] on input "text" at bounding box center [567, 256] width 330 height 31
paste input "[URL][DOMAIN_NAME]"
type input "[URL][DOMAIN_NAME]"
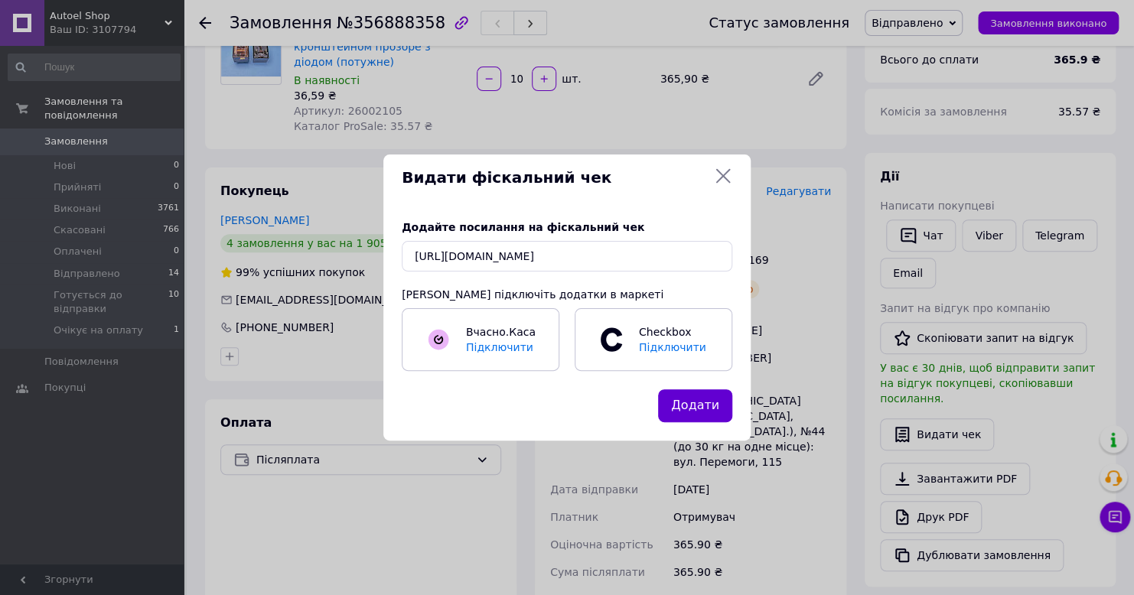
click at [688, 400] on button "Додати" at bounding box center [695, 405] width 74 height 33
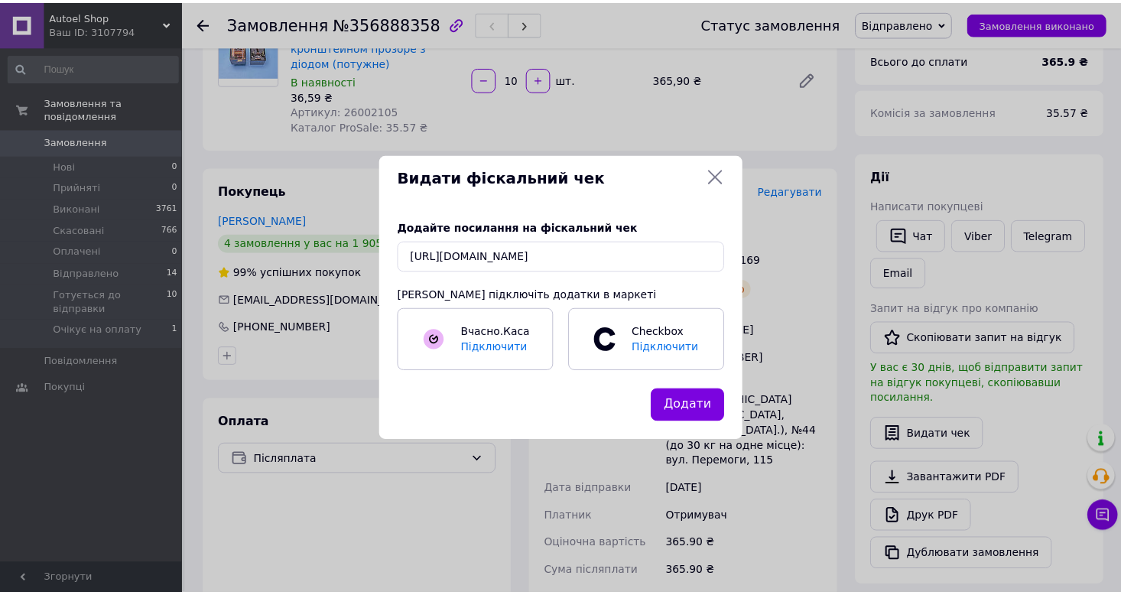
scroll to position [0, 0]
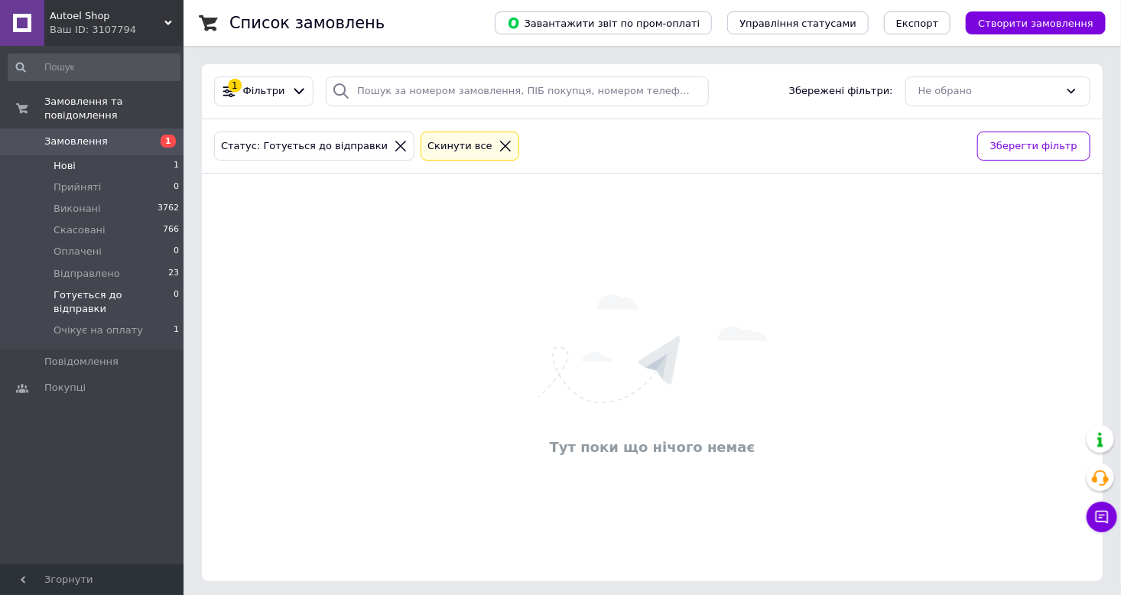
click at [101, 158] on li "Нові 1" at bounding box center [94, 165] width 188 height 21
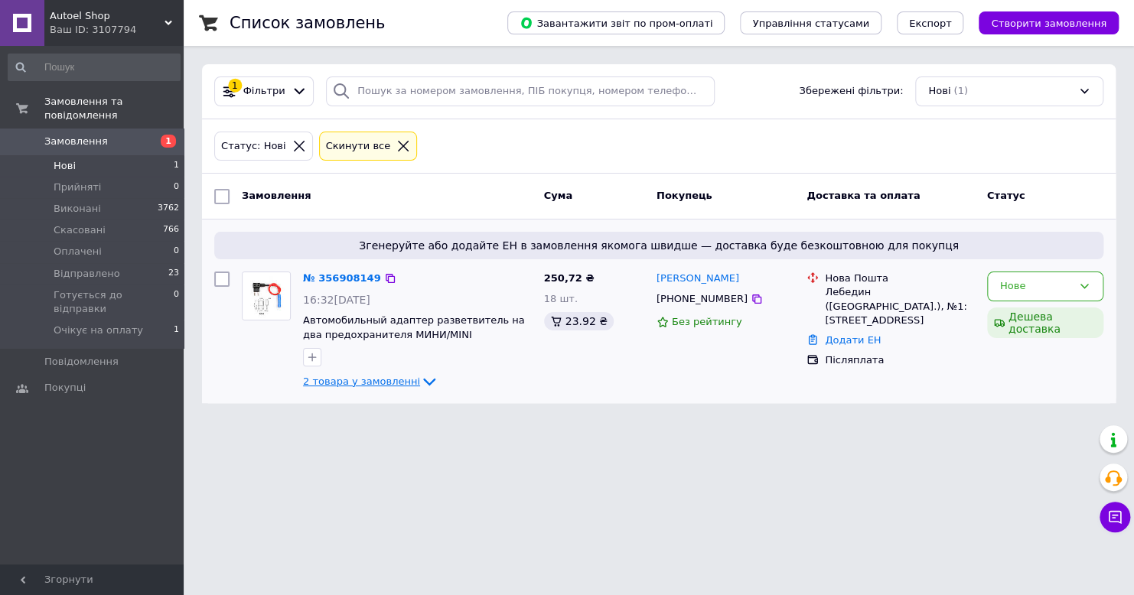
click at [420, 378] on icon at bounding box center [429, 382] width 18 height 18
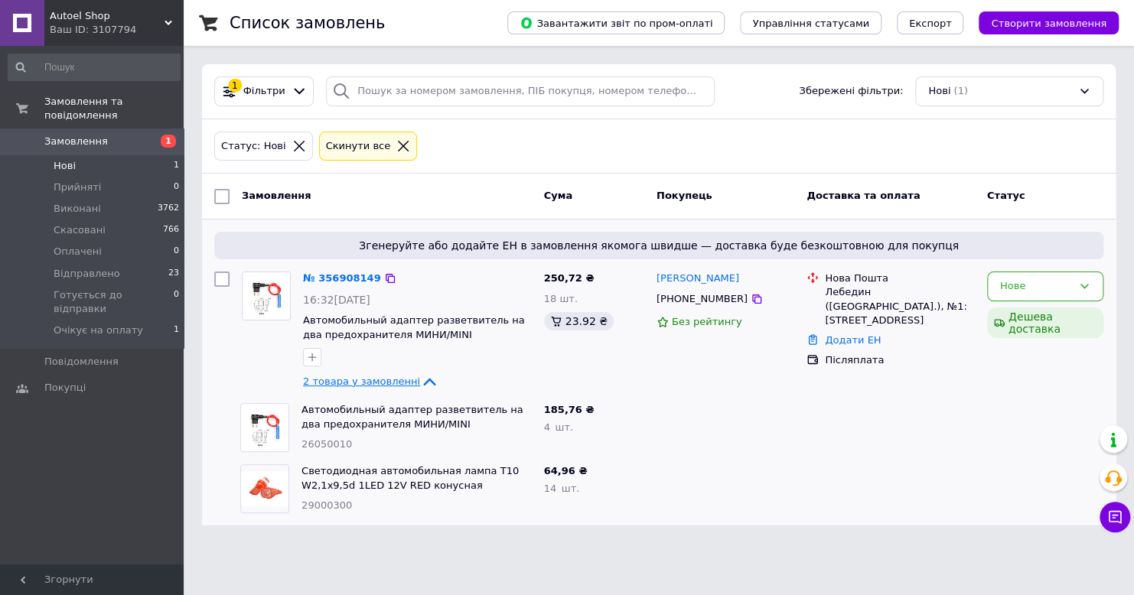
click at [423, 378] on icon at bounding box center [429, 382] width 12 height 8
